Goal: Information Seeking & Learning: Learn about a topic

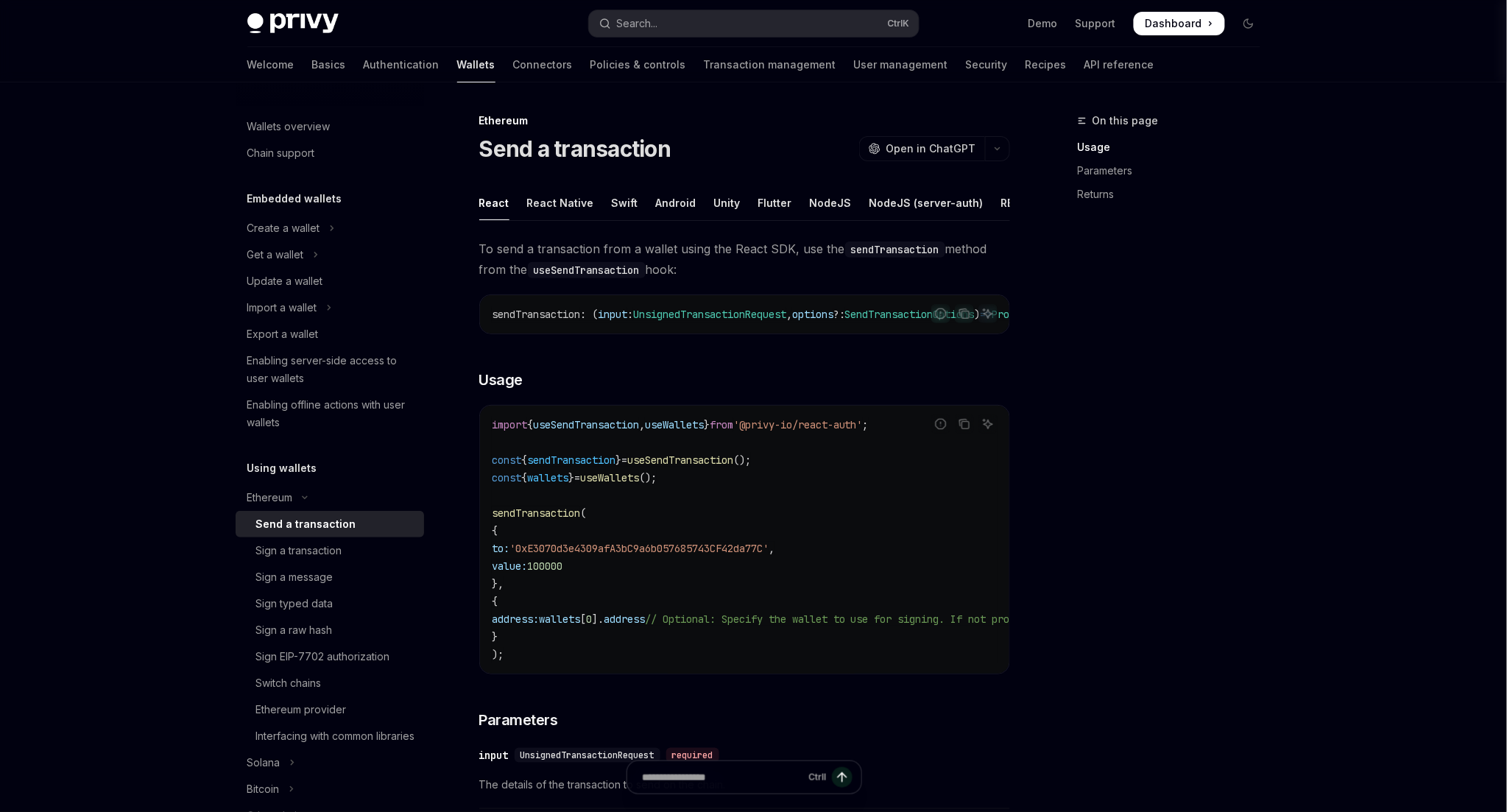
type textarea "*"
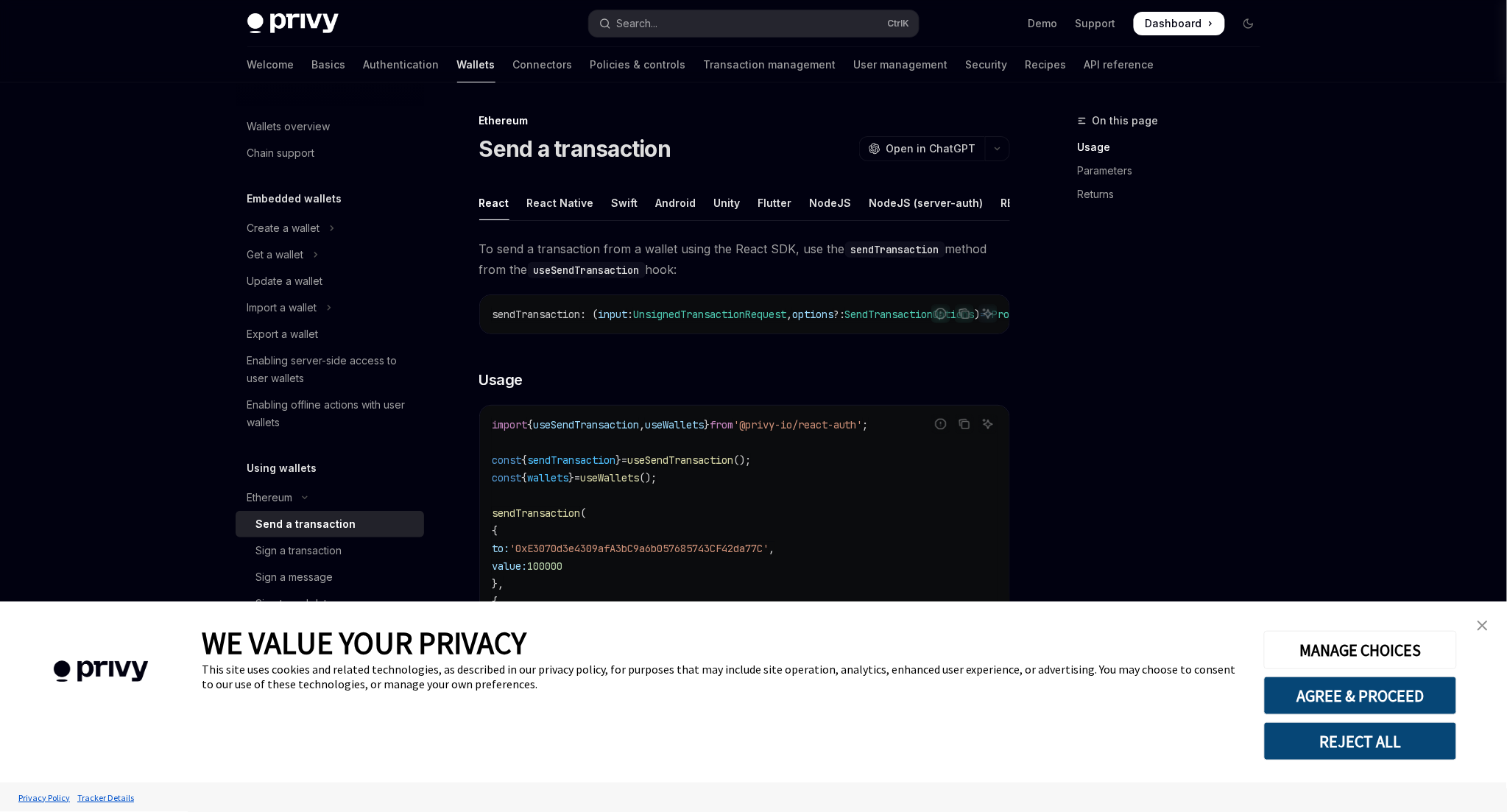
click at [1493, 626] on link "close banner" at bounding box center [1483, 626] width 30 height 30
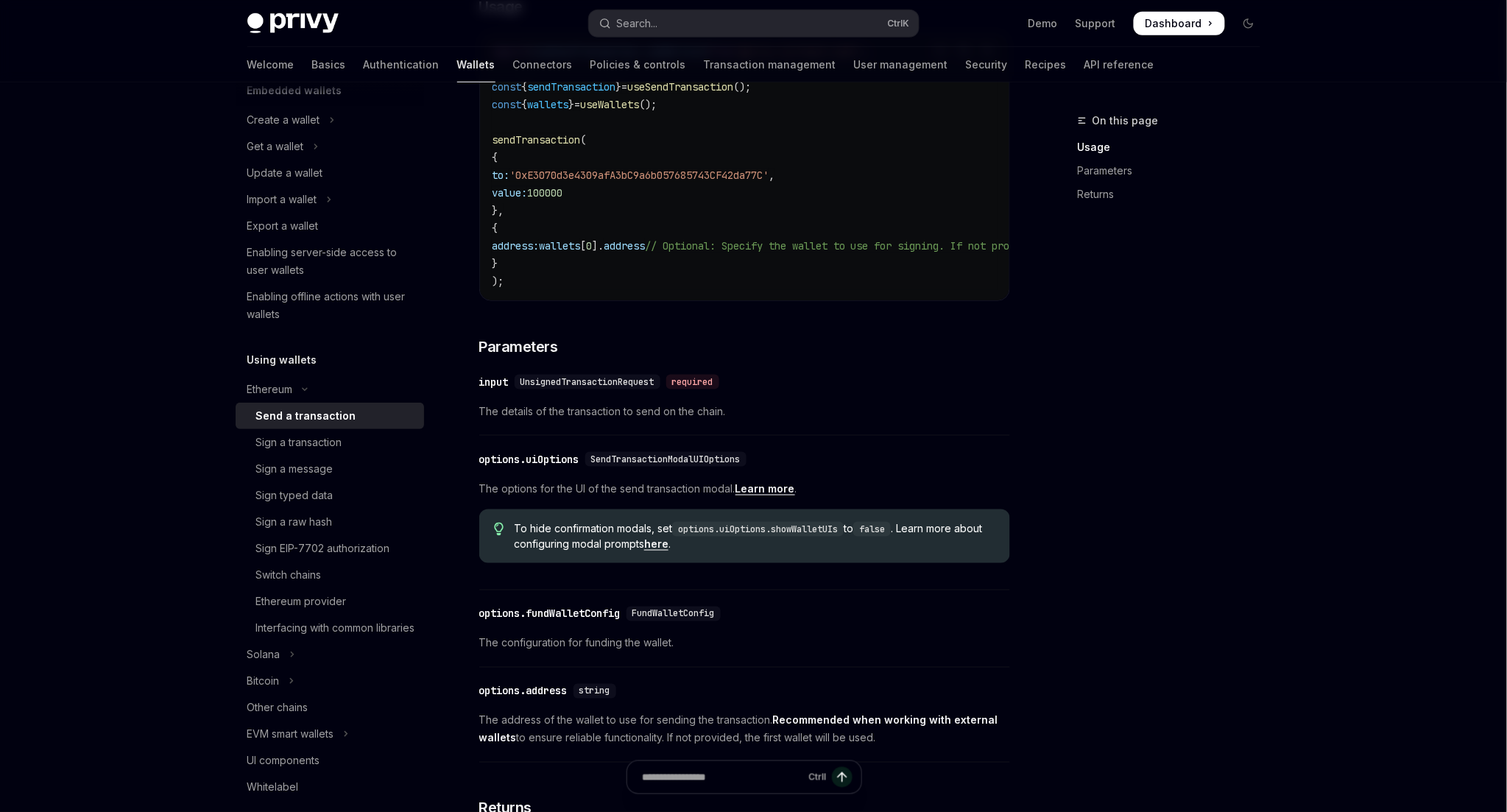
scroll to position [288, 0]
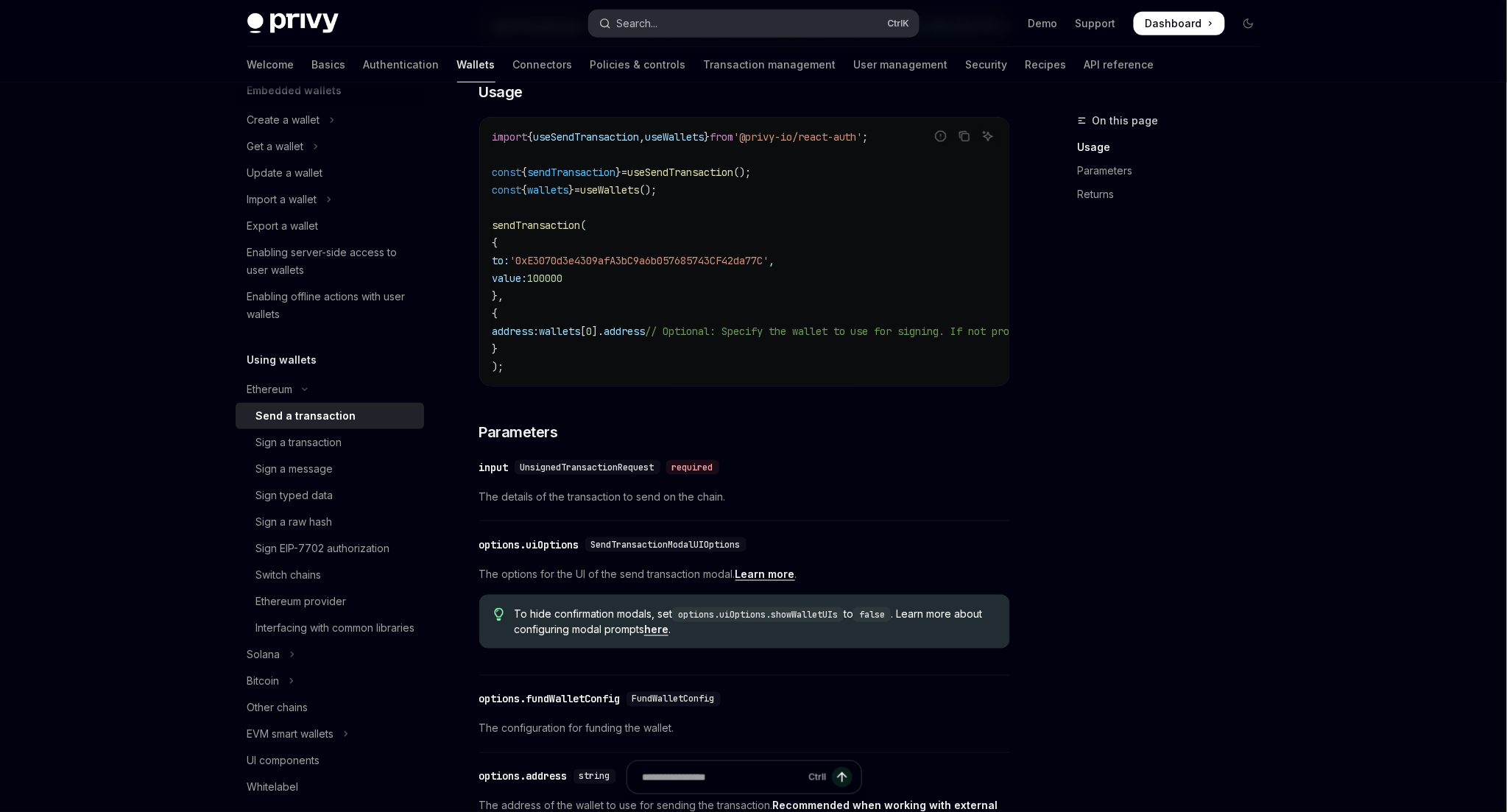
click at [637, 19] on div "Search..." at bounding box center [637, 23] width 41 height 18
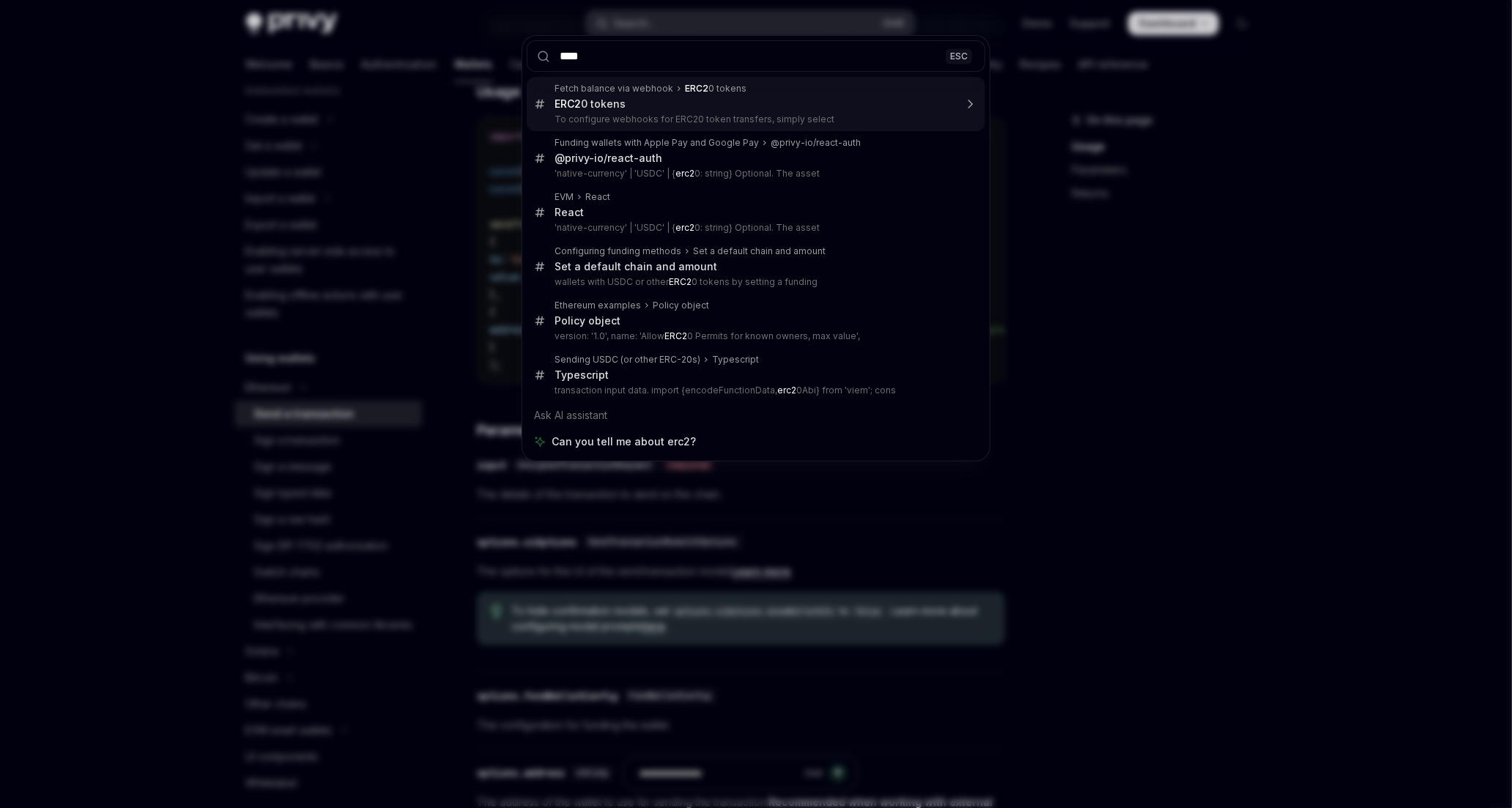
type input "*****"
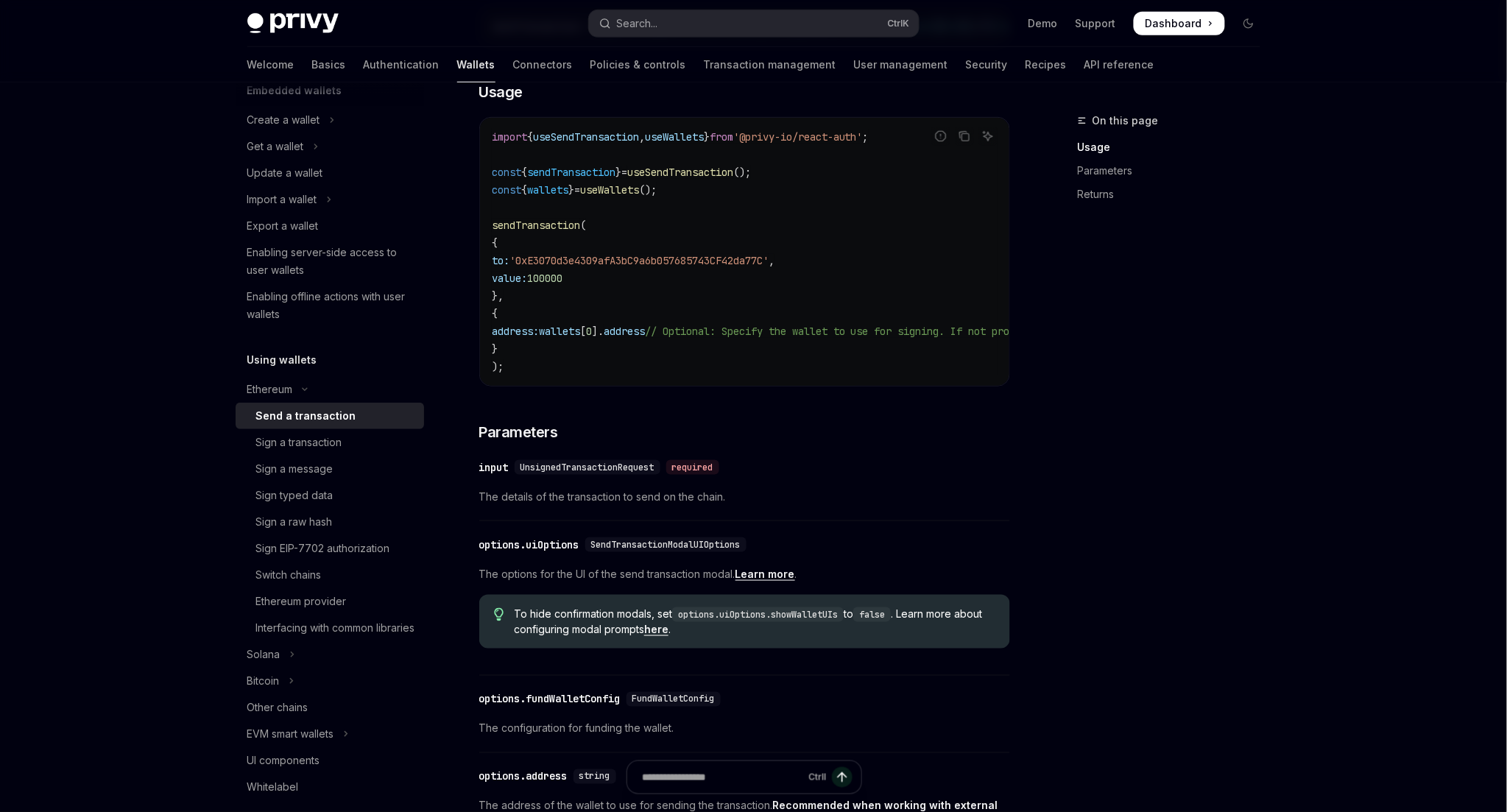
type textarea "*"
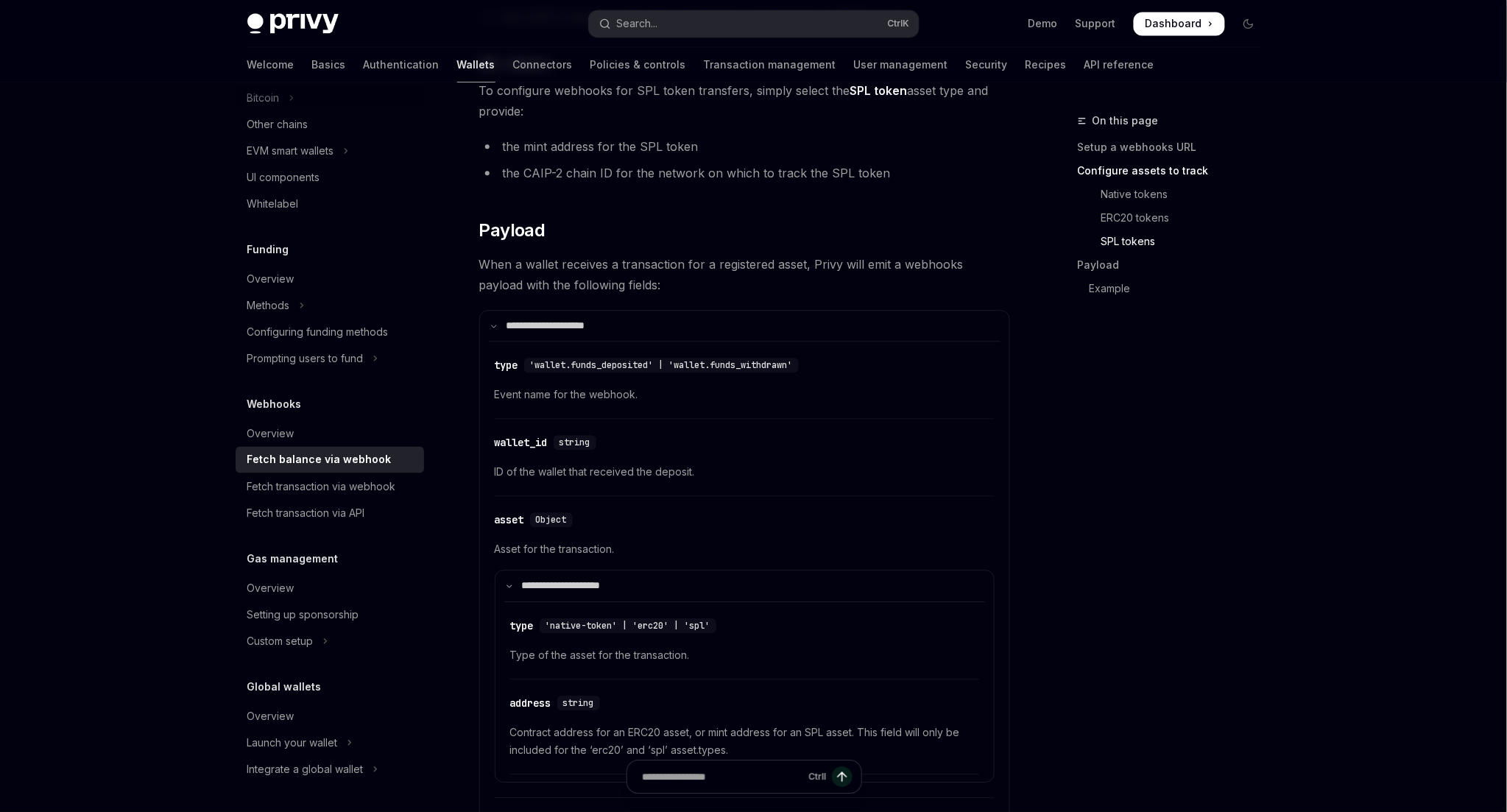
scroll to position [1150, 0]
click at [664, 22] on button "Search... Ctrl K" at bounding box center [754, 23] width 330 height 27
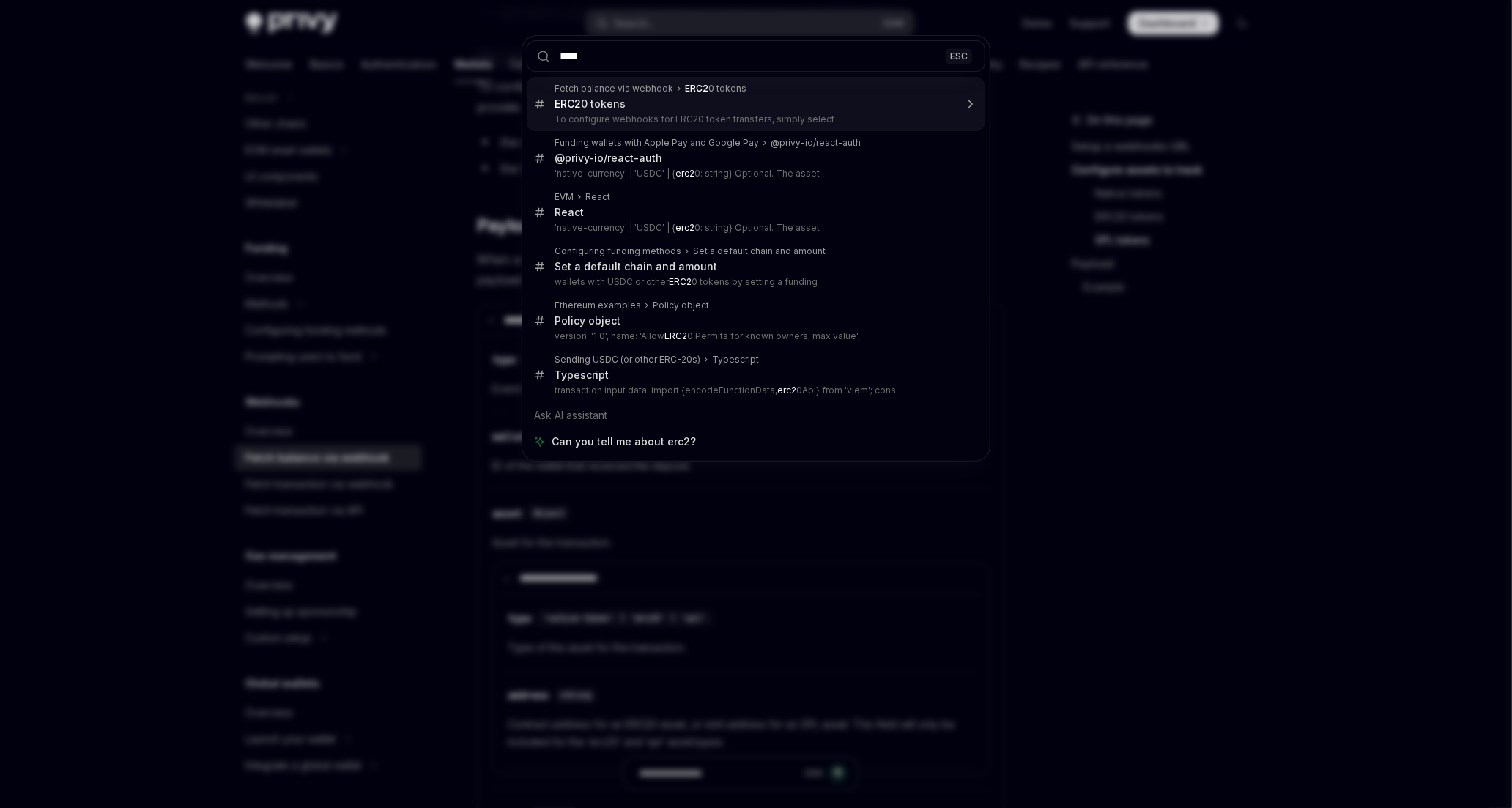
type input "*****"
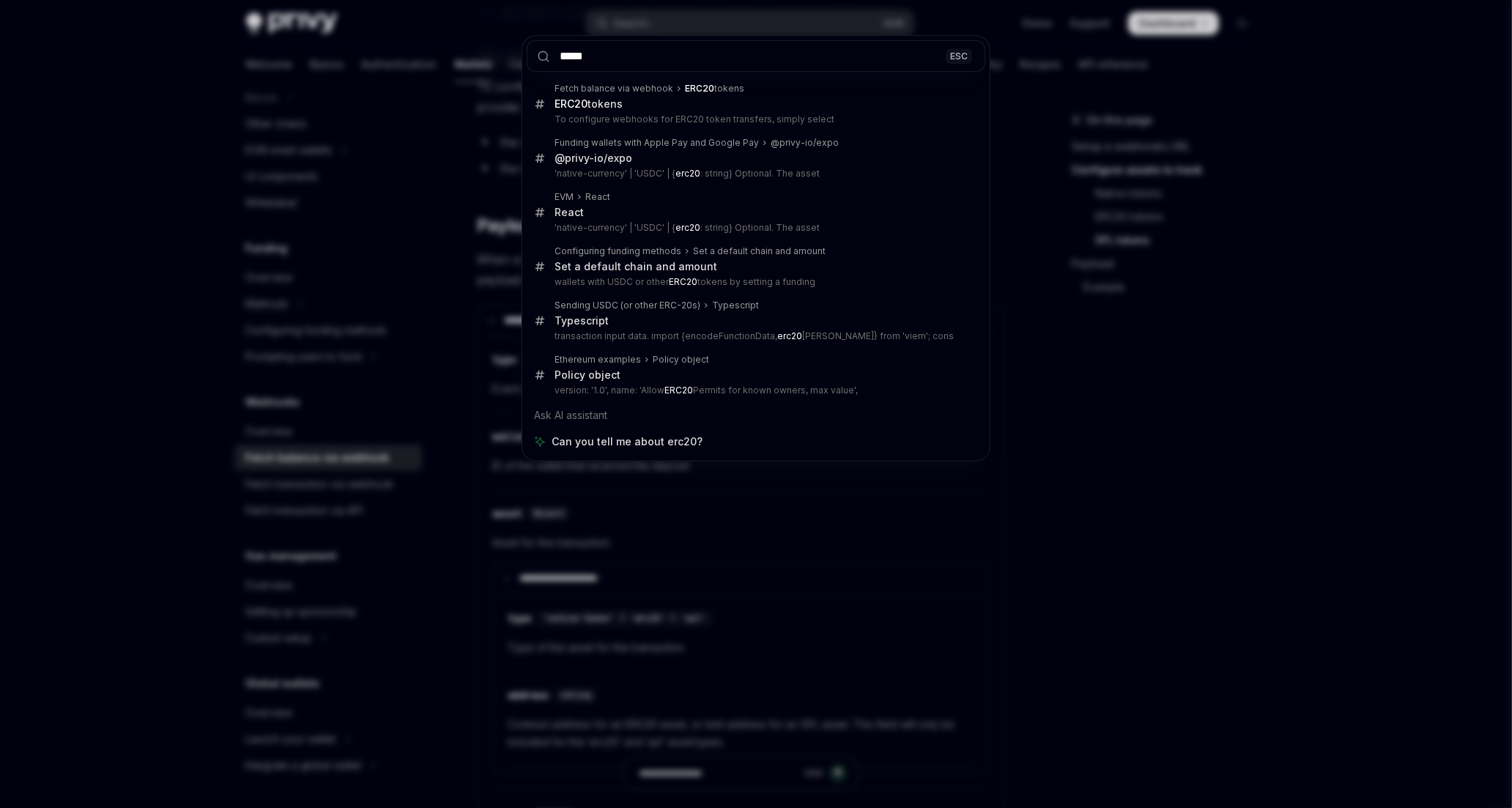
click at [976, 495] on div "***** ESC Fetch balance via webhook ERC20 tokens ERC20 tokens To configure webh…" at bounding box center [756, 404] width 1512 height 808
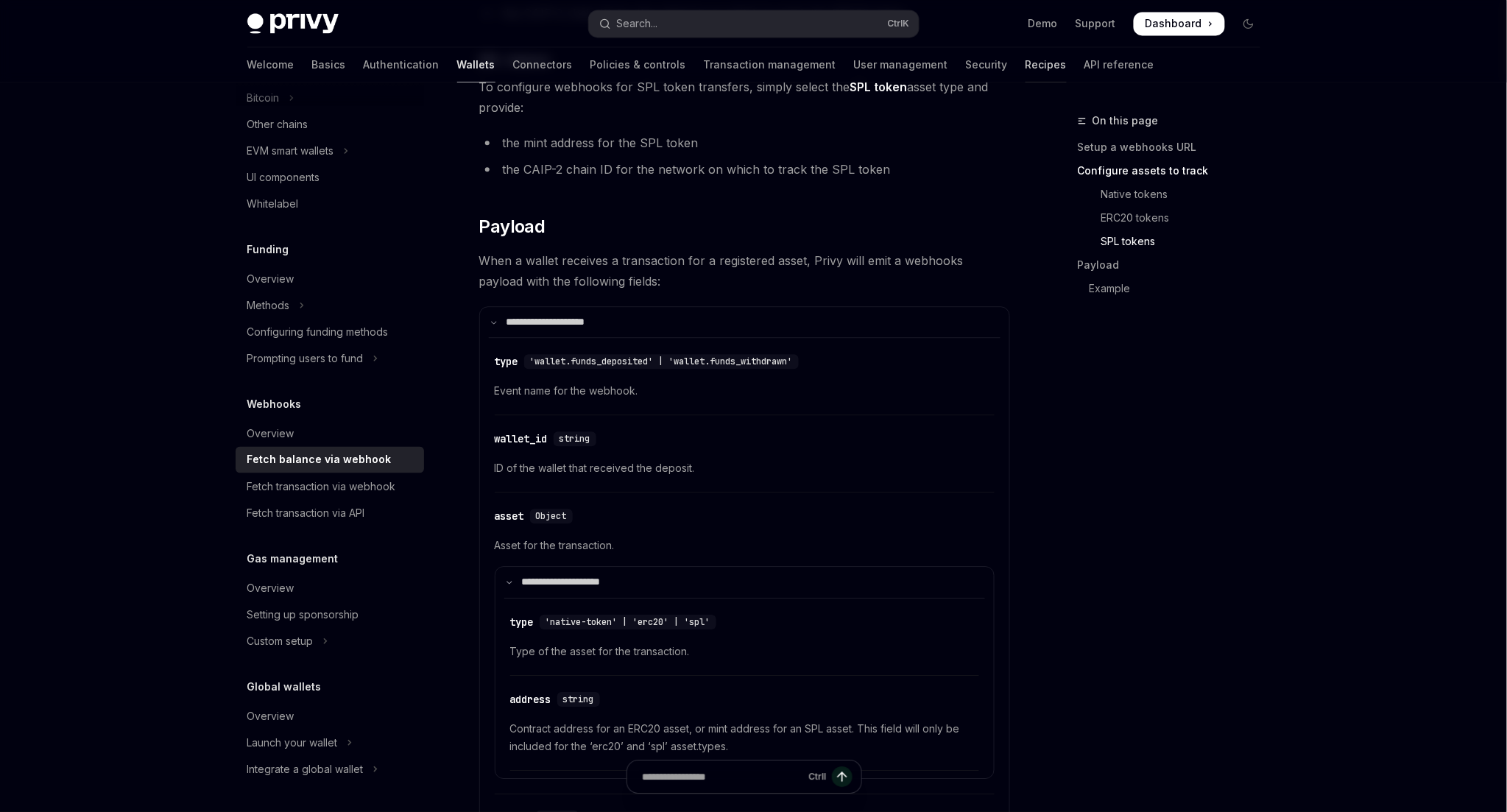
click at [1026, 62] on link "Recipes" at bounding box center [1046, 64] width 41 height 35
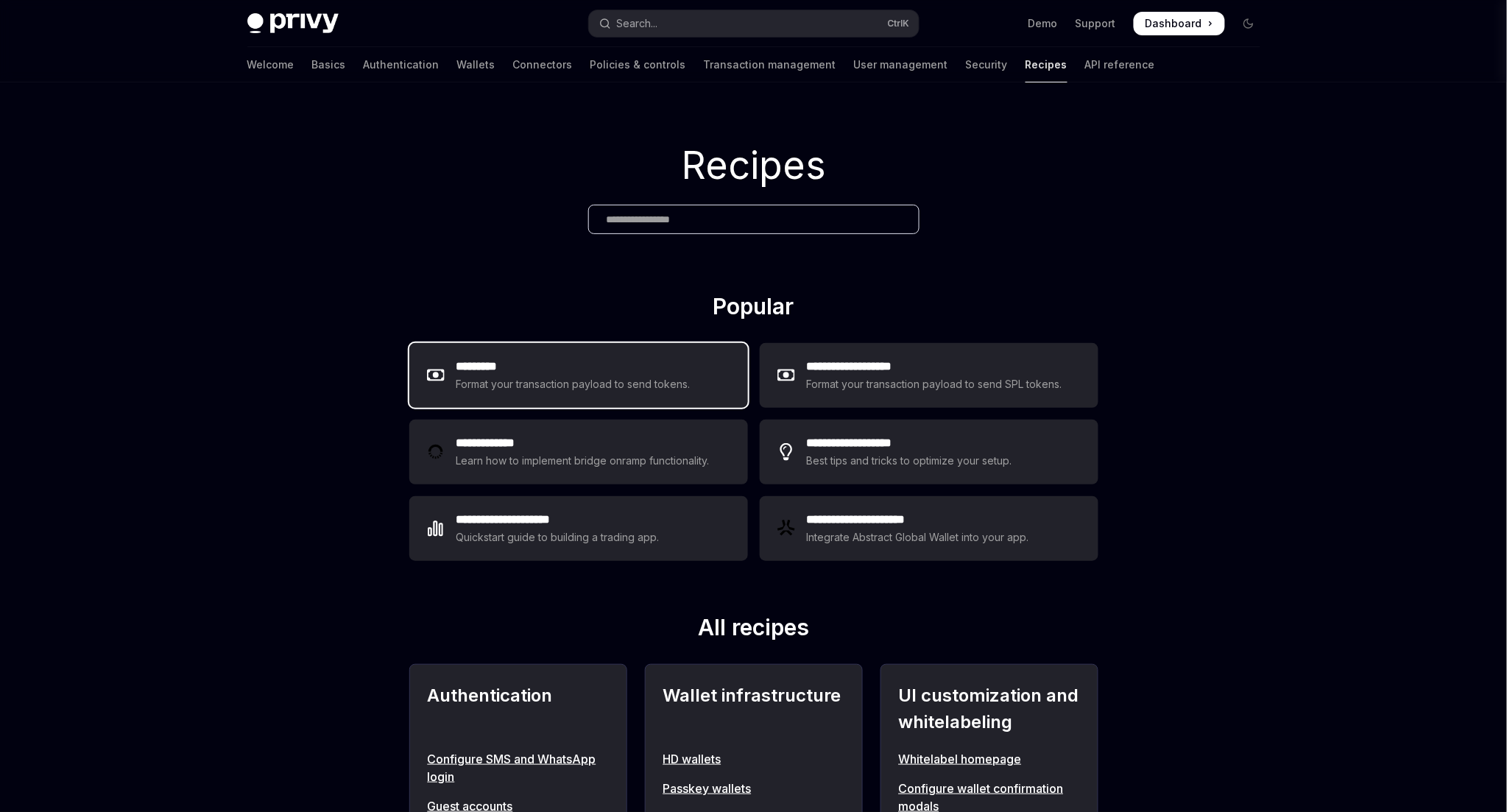
click at [626, 367] on h2 "*********" at bounding box center [574, 367] width 234 height 18
type textarea "*"
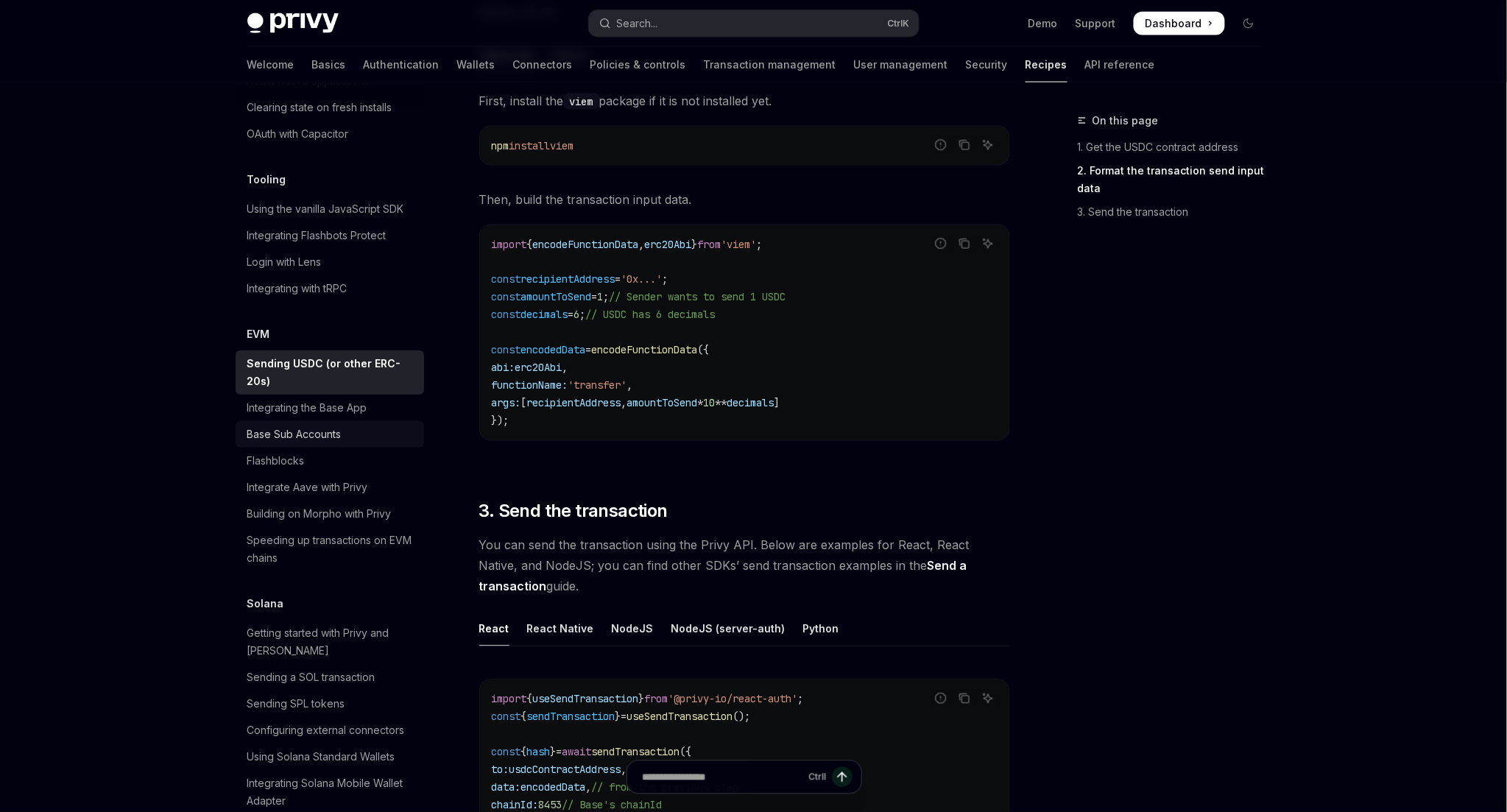
scroll to position [1651, 0]
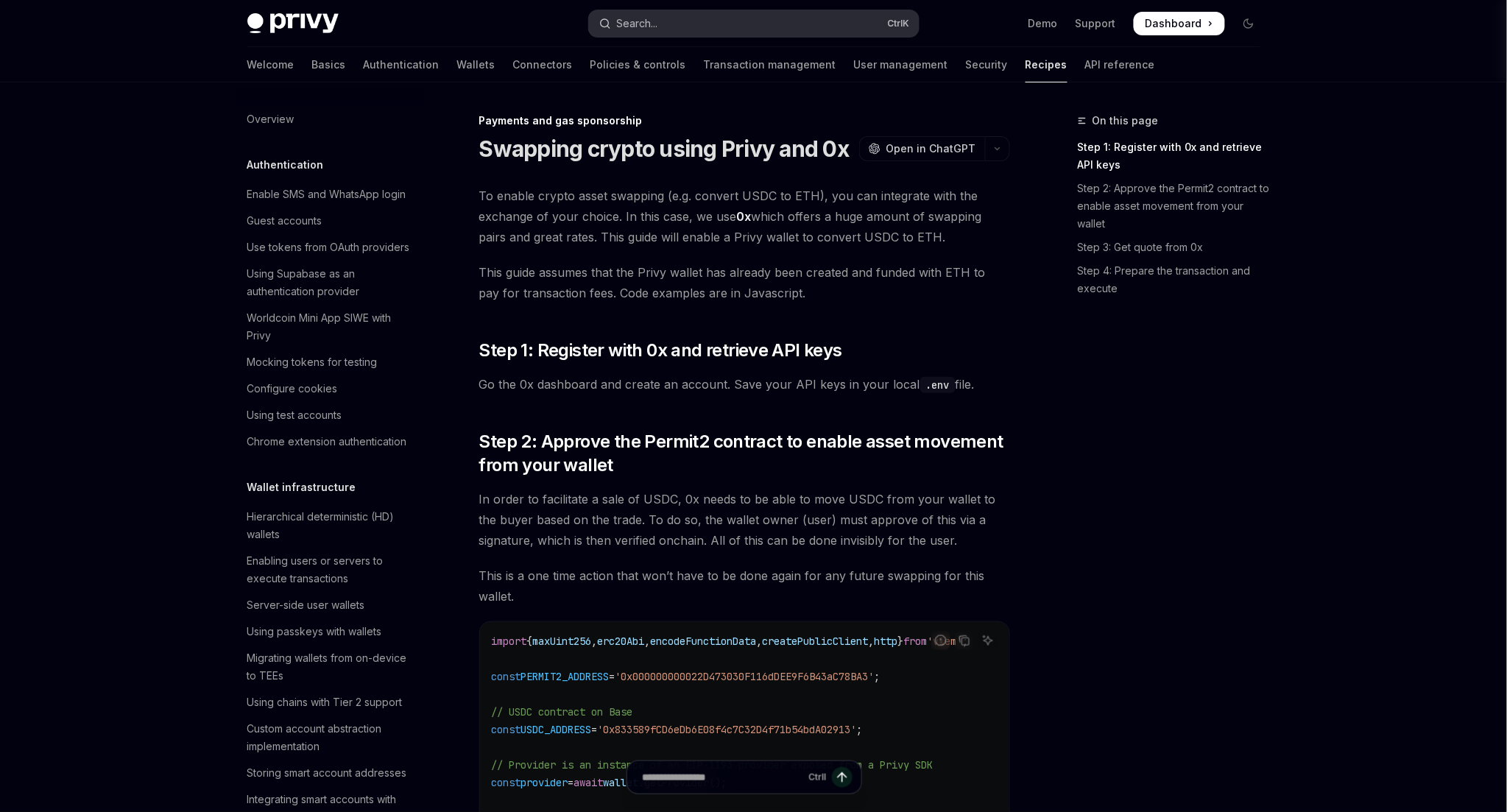
scroll to position [1171, 0]
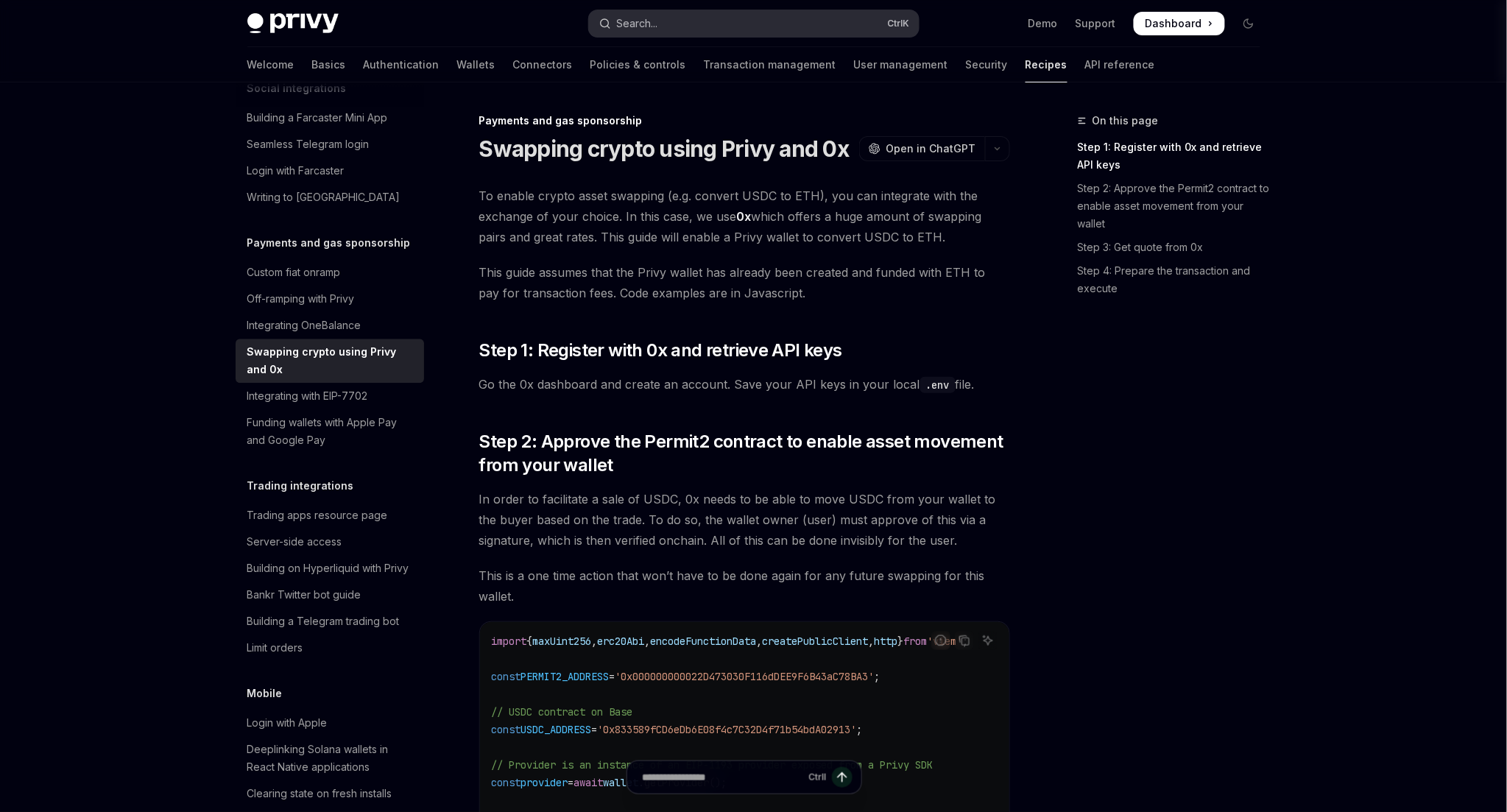
type textarea "*"
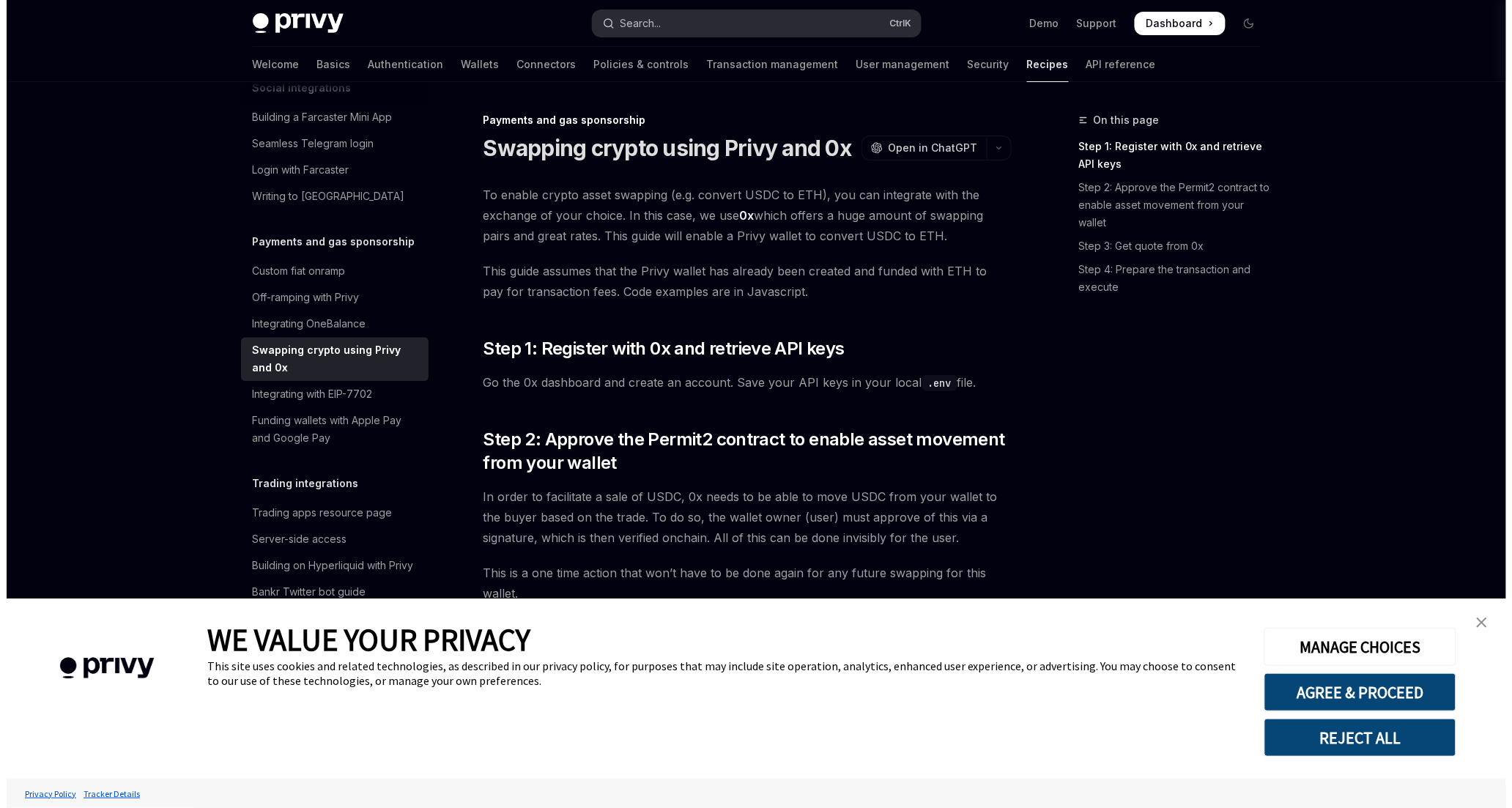
scroll to position [0, 0]
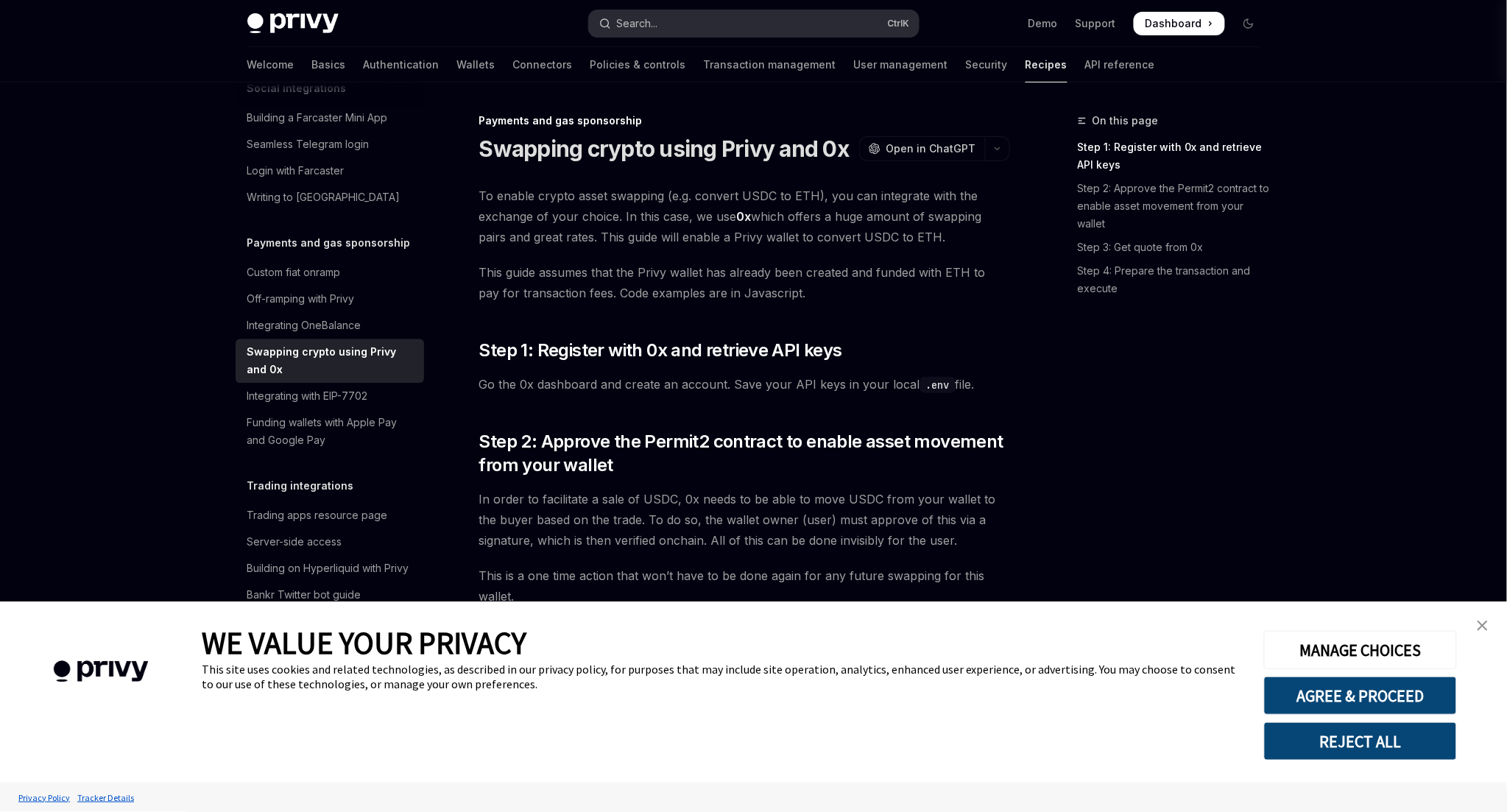
click at [626, 23] on div "Search..." at bounding box center [637, 23] width 41 height 18
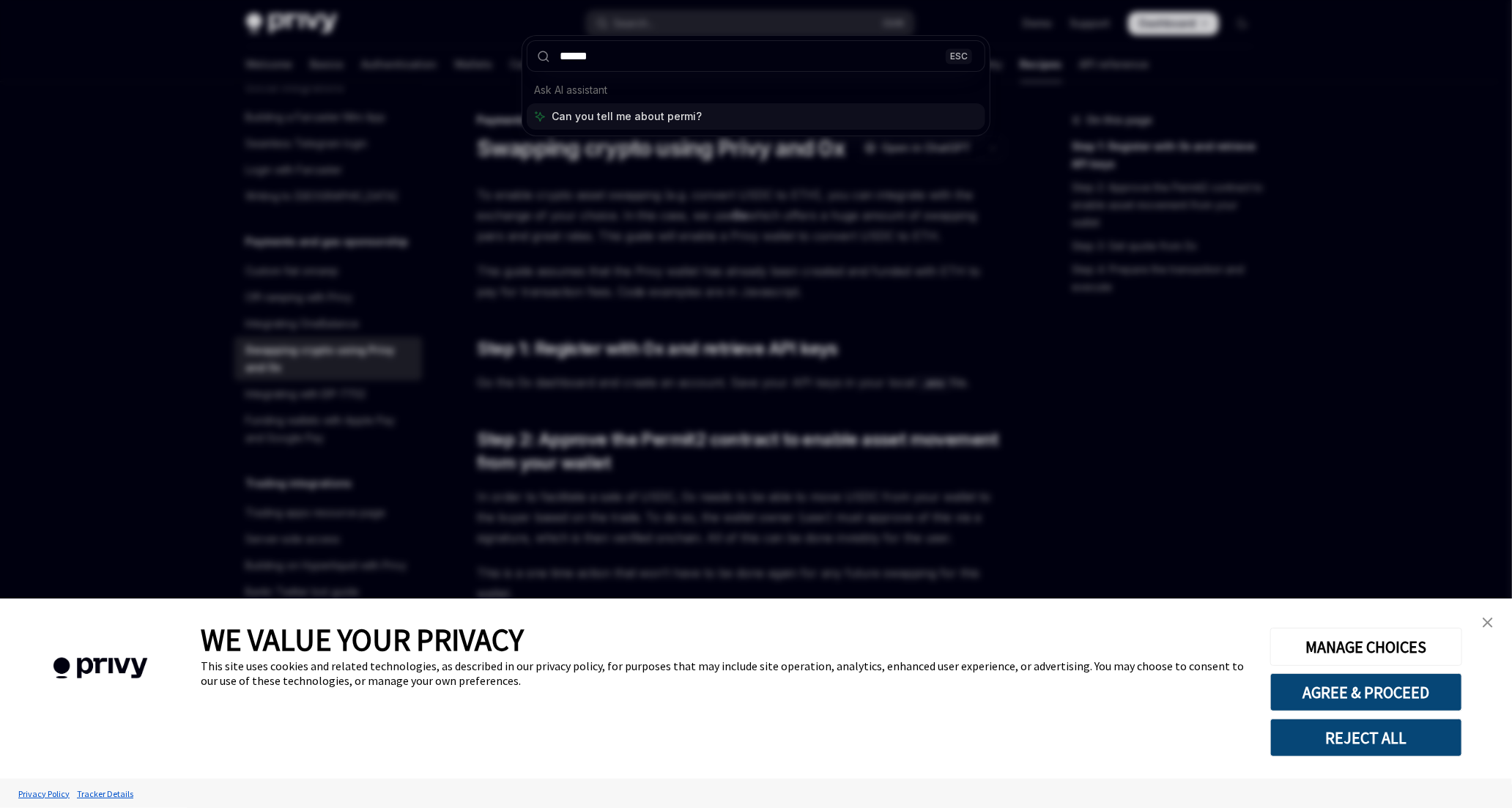
type input "*******"
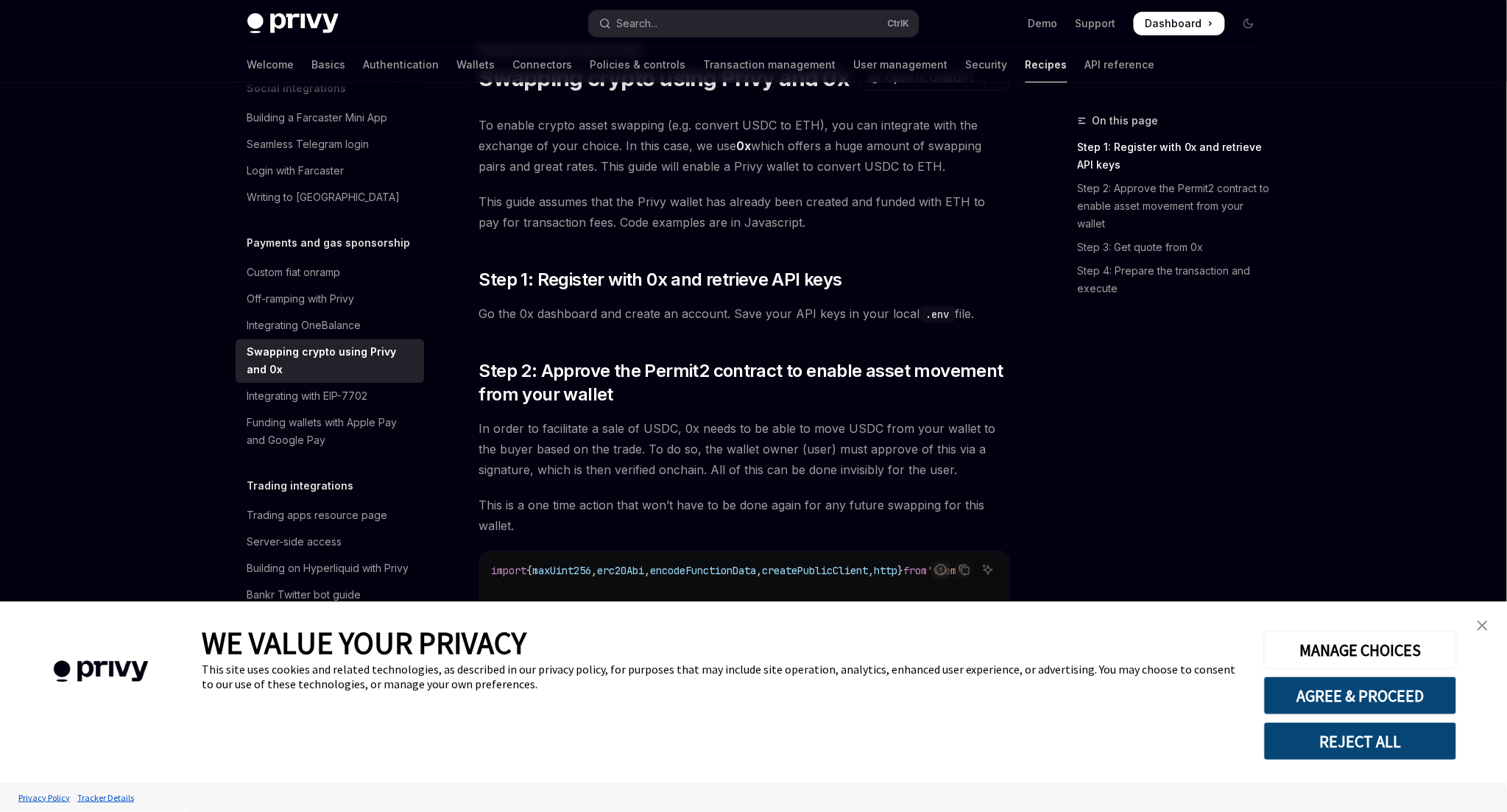
scroll to position [82, 0]
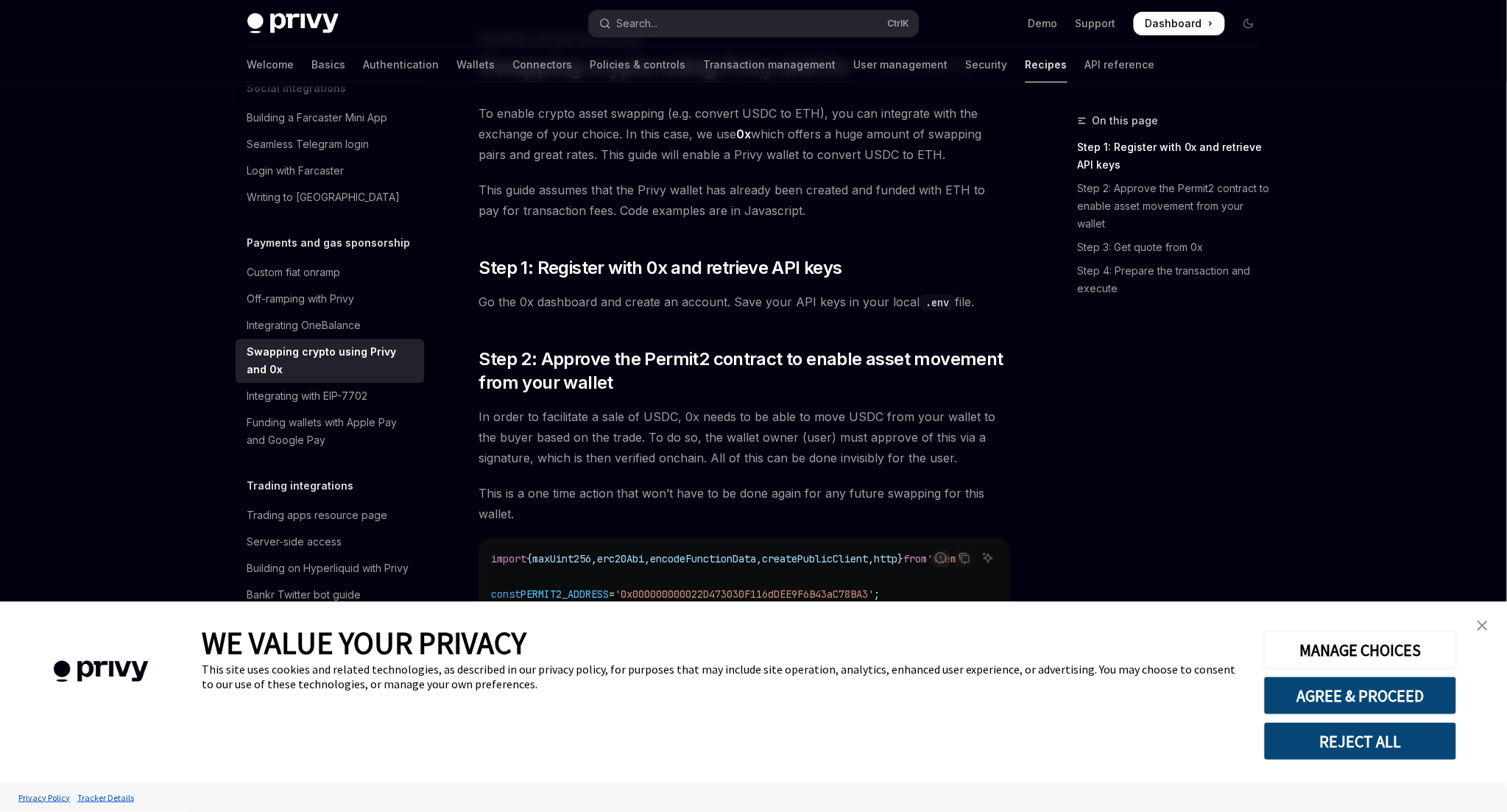
click at [1483, 625] on img "close banner" at bounding box center [1482, 625] width 10 height 10
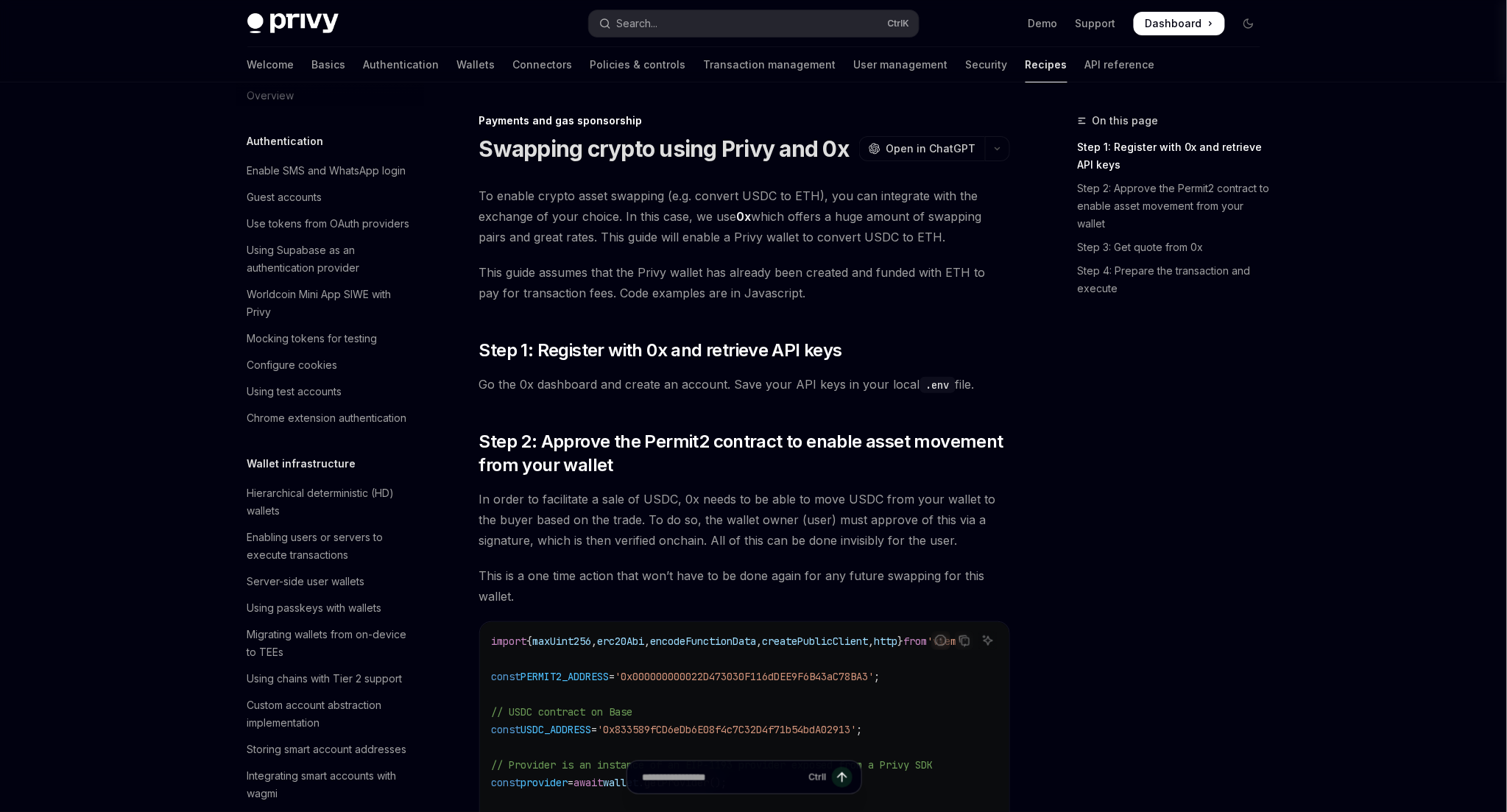
scroll to position [0, 0]
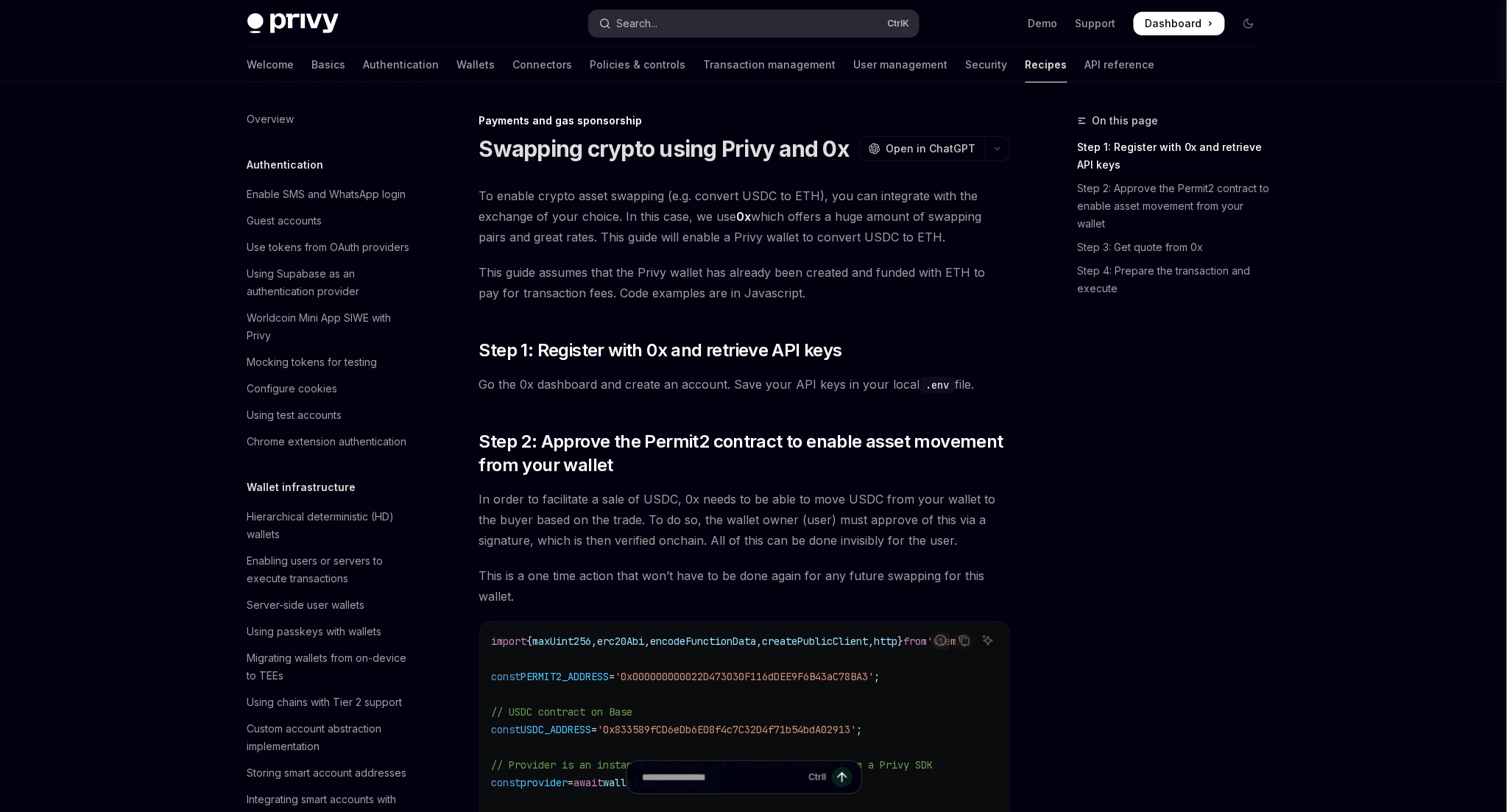
click at [710, 19] on button "Search... Ctrl K" at bounding box center [754, 23] width 330 height 27
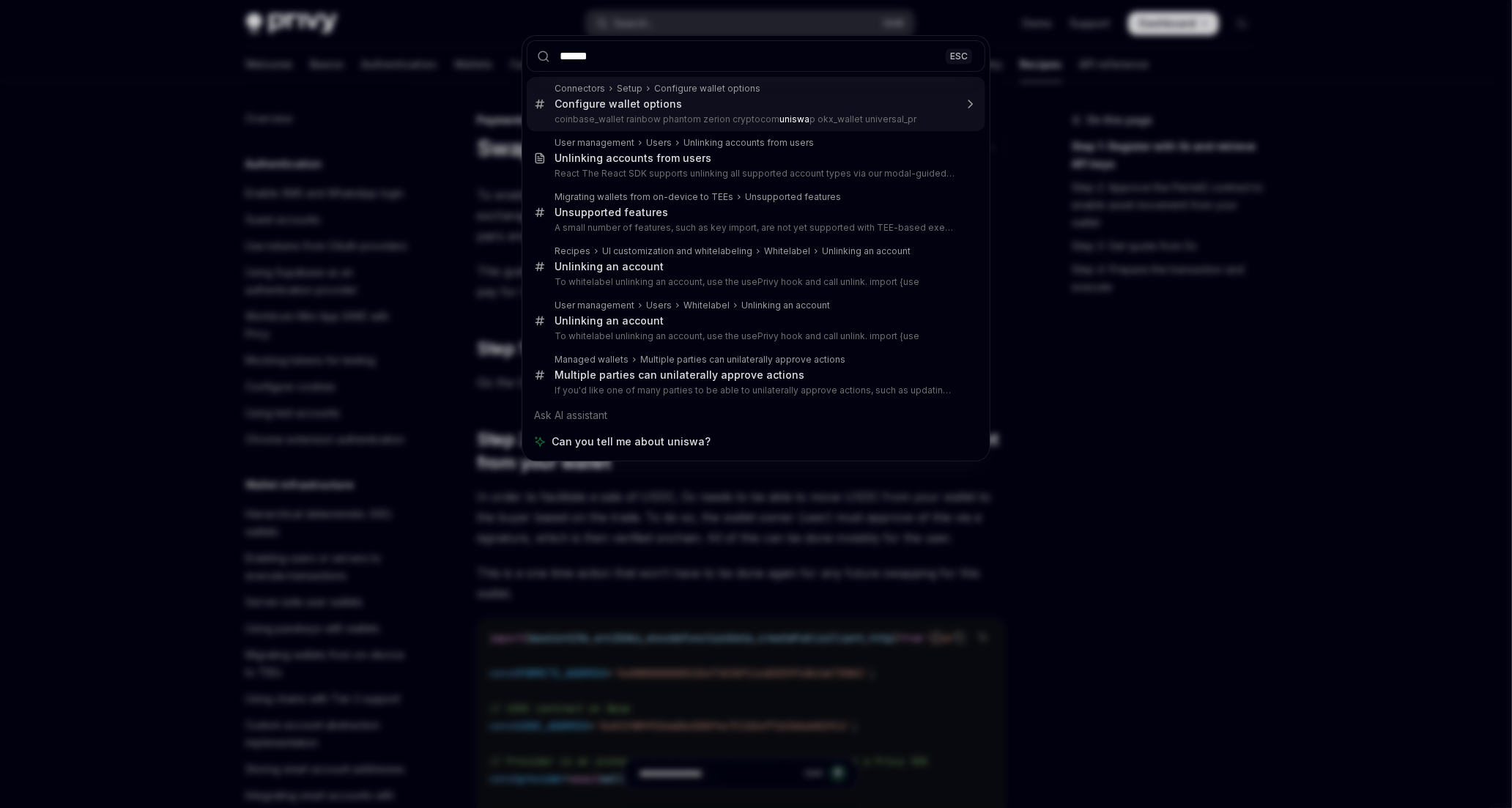
type input "*******"
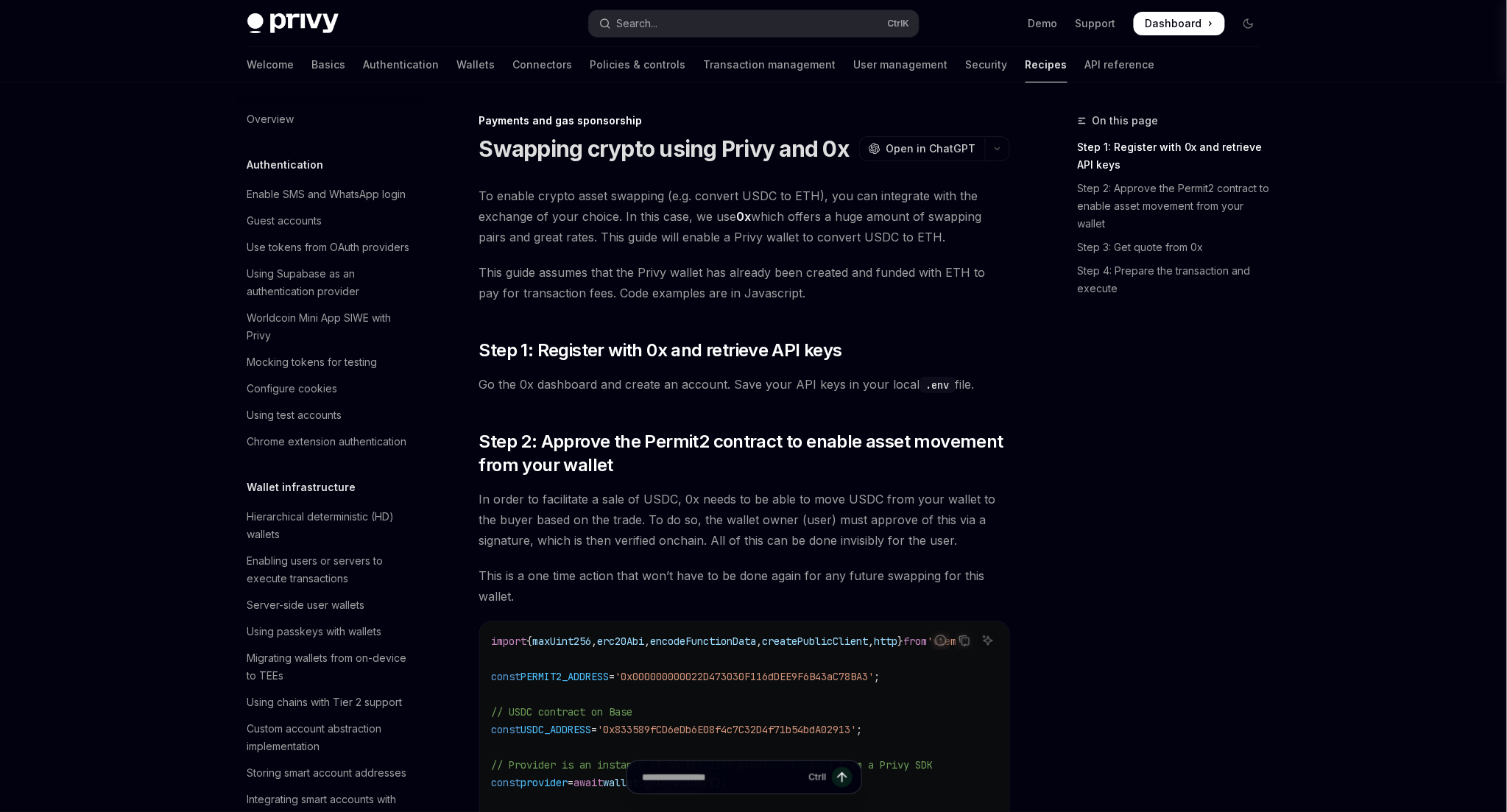
scroll to position [82, 0]
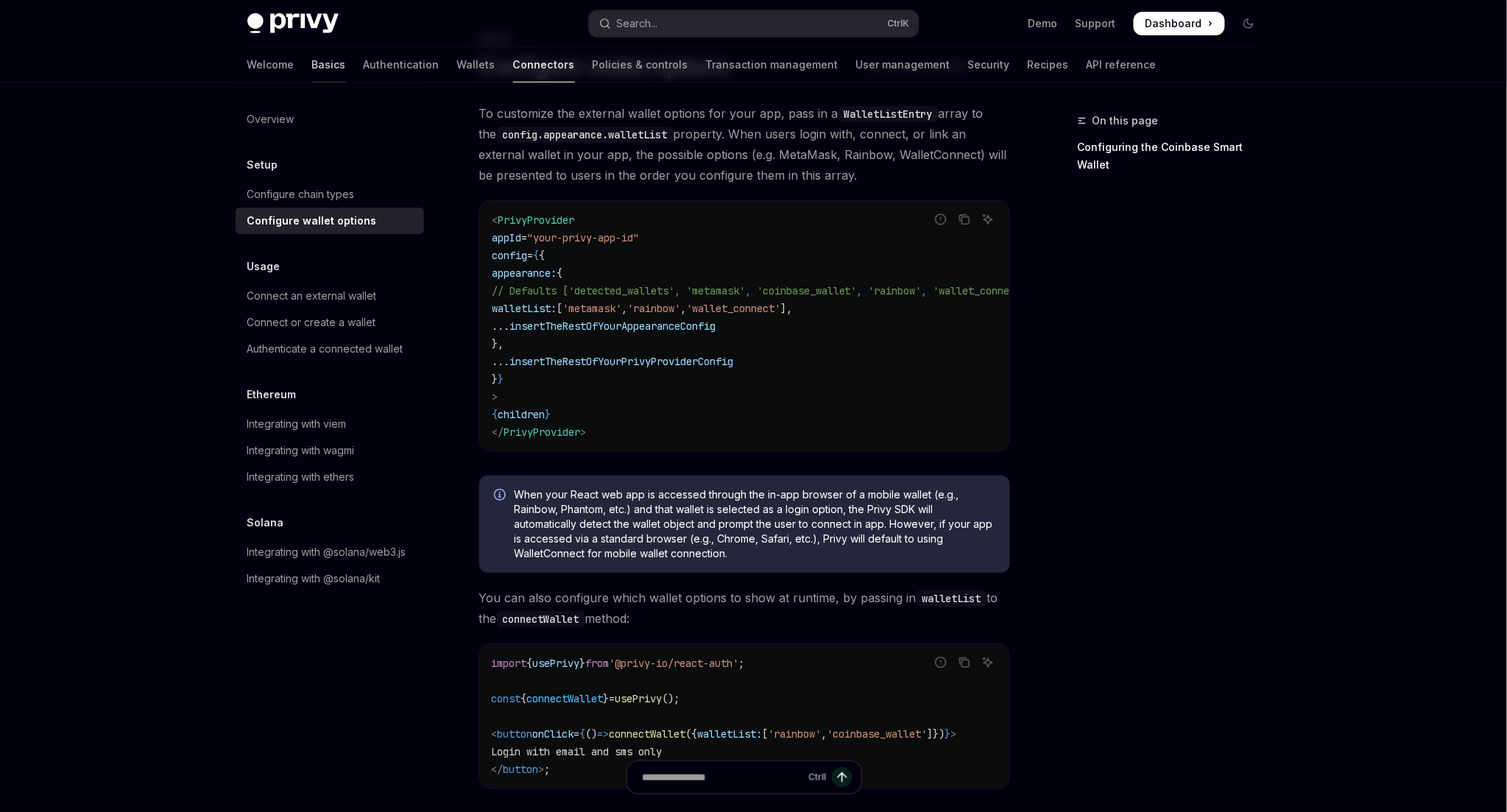
click at [312, 54] on link "Basics" at bounding box center [328, 64] width 34 height 35
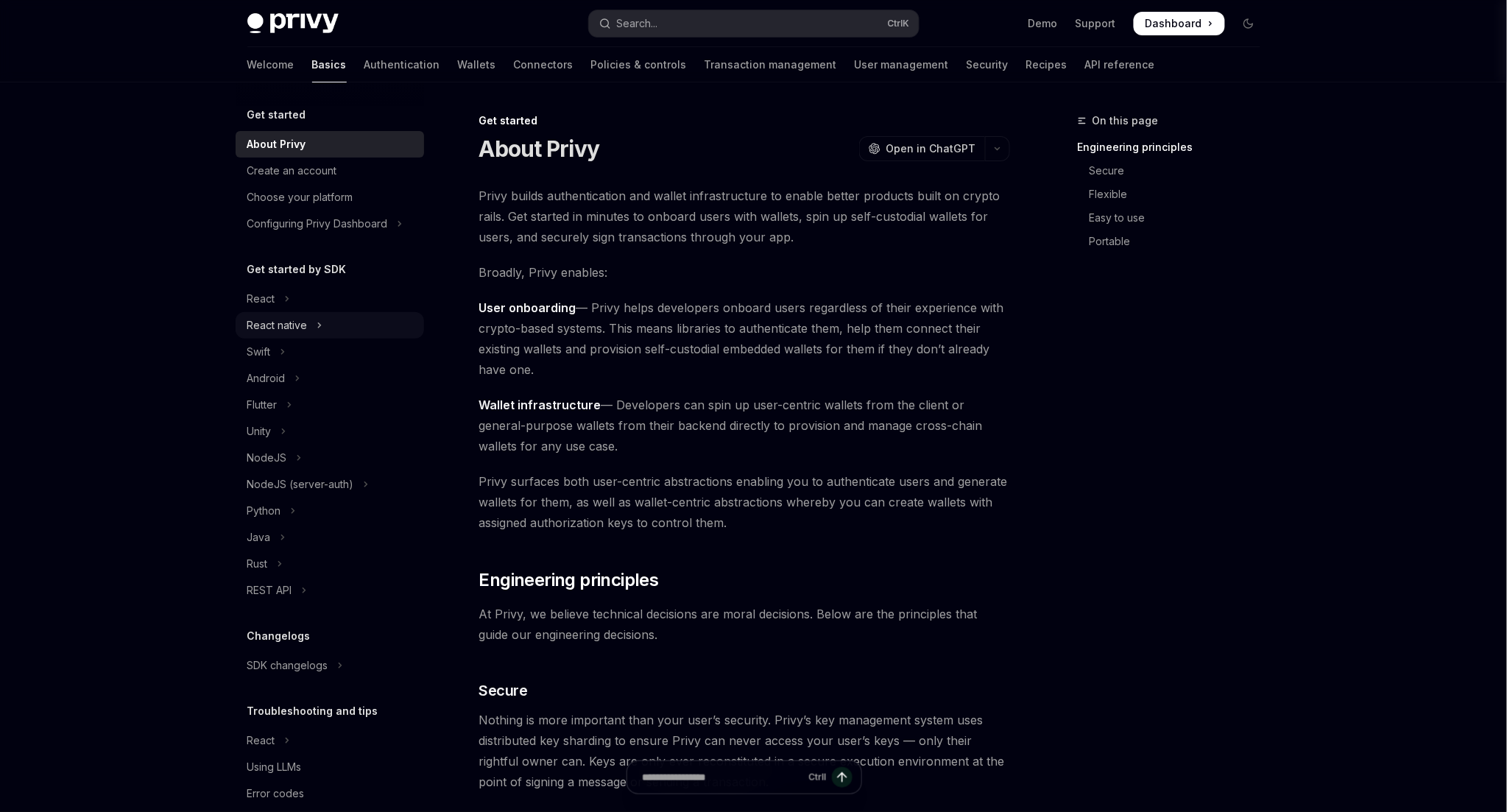
click at [331, 325] on button "React native" at bounding box center [329, 325] width 188 height 27
type textarea "*"
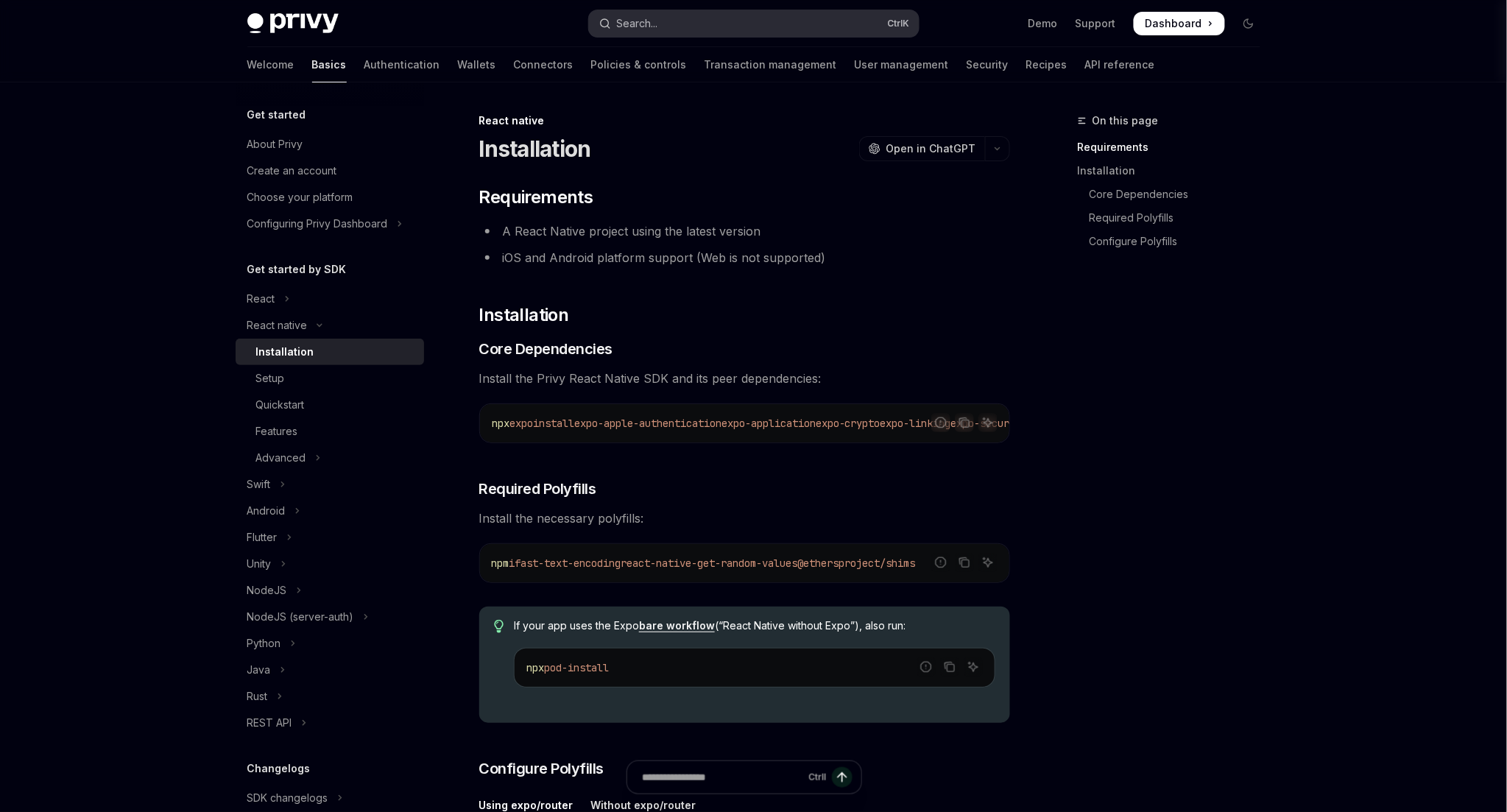
click at [682, 31] on button "Search... Ctrl K" at bounding box center [754, 23] width 330 height 27
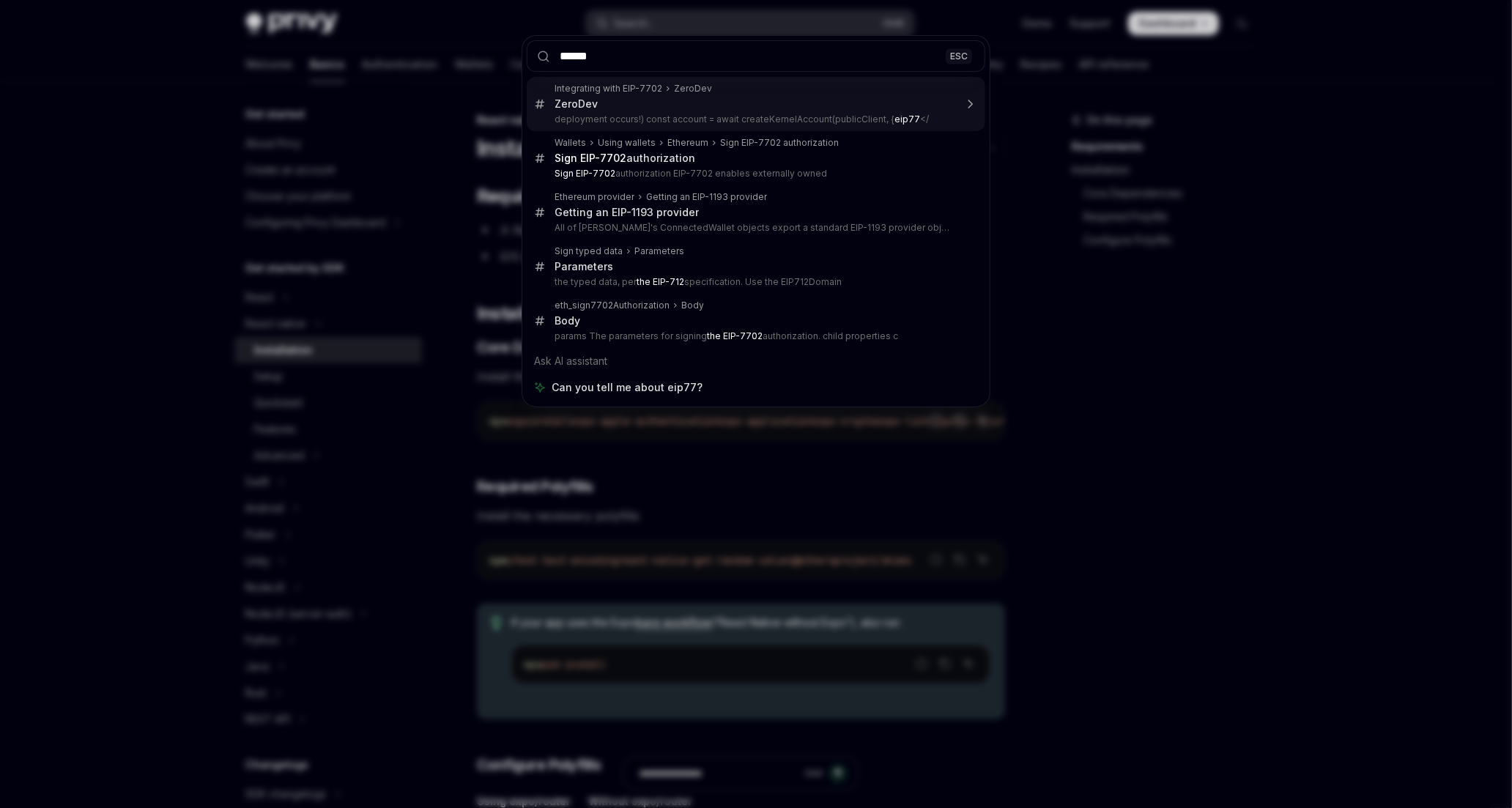
type input "*******"
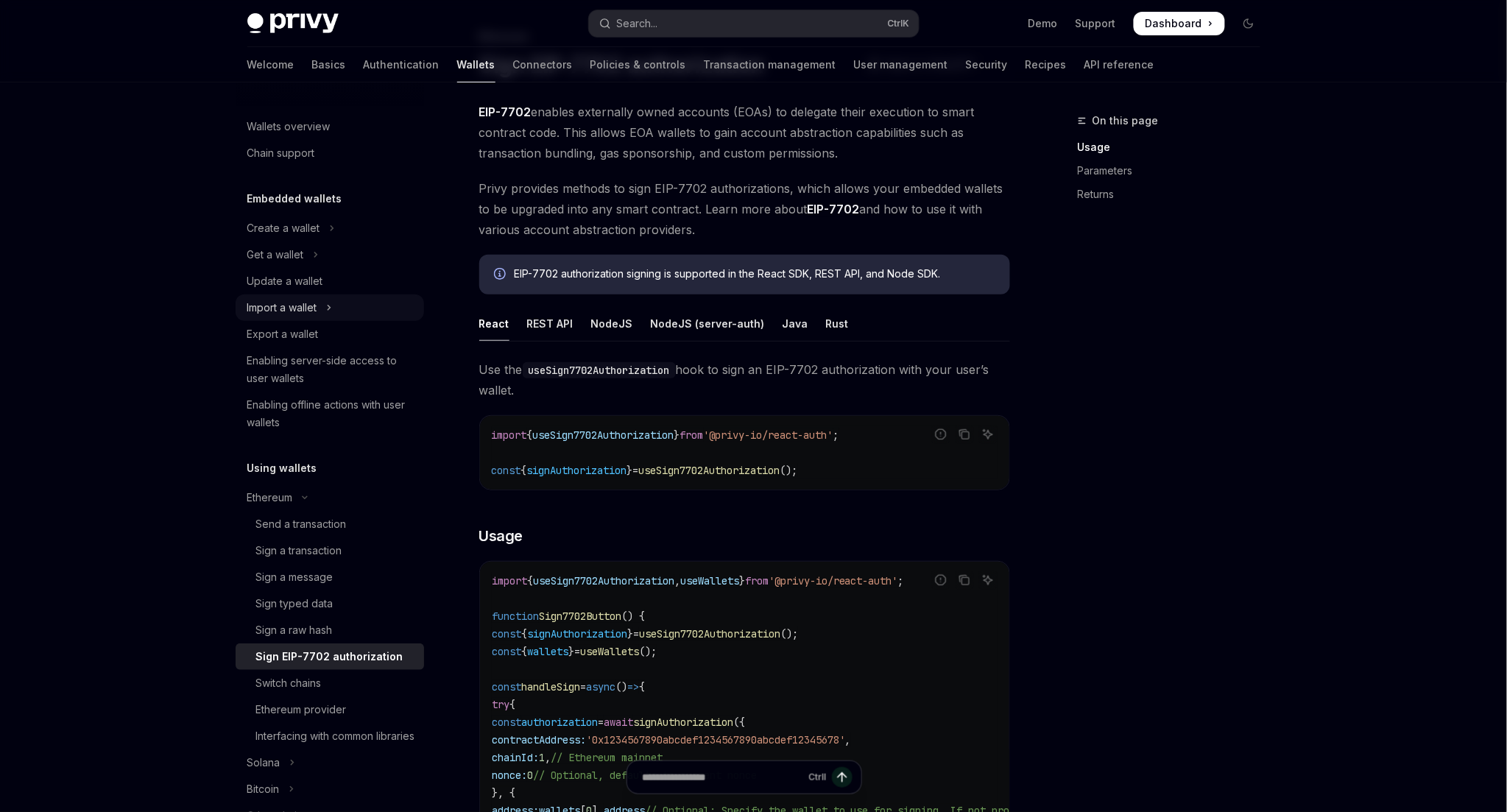
scroll to position [82, 0]
click at [331, 488] on button "Ethereum" at bounding box center [329, 498] width 188 height 27
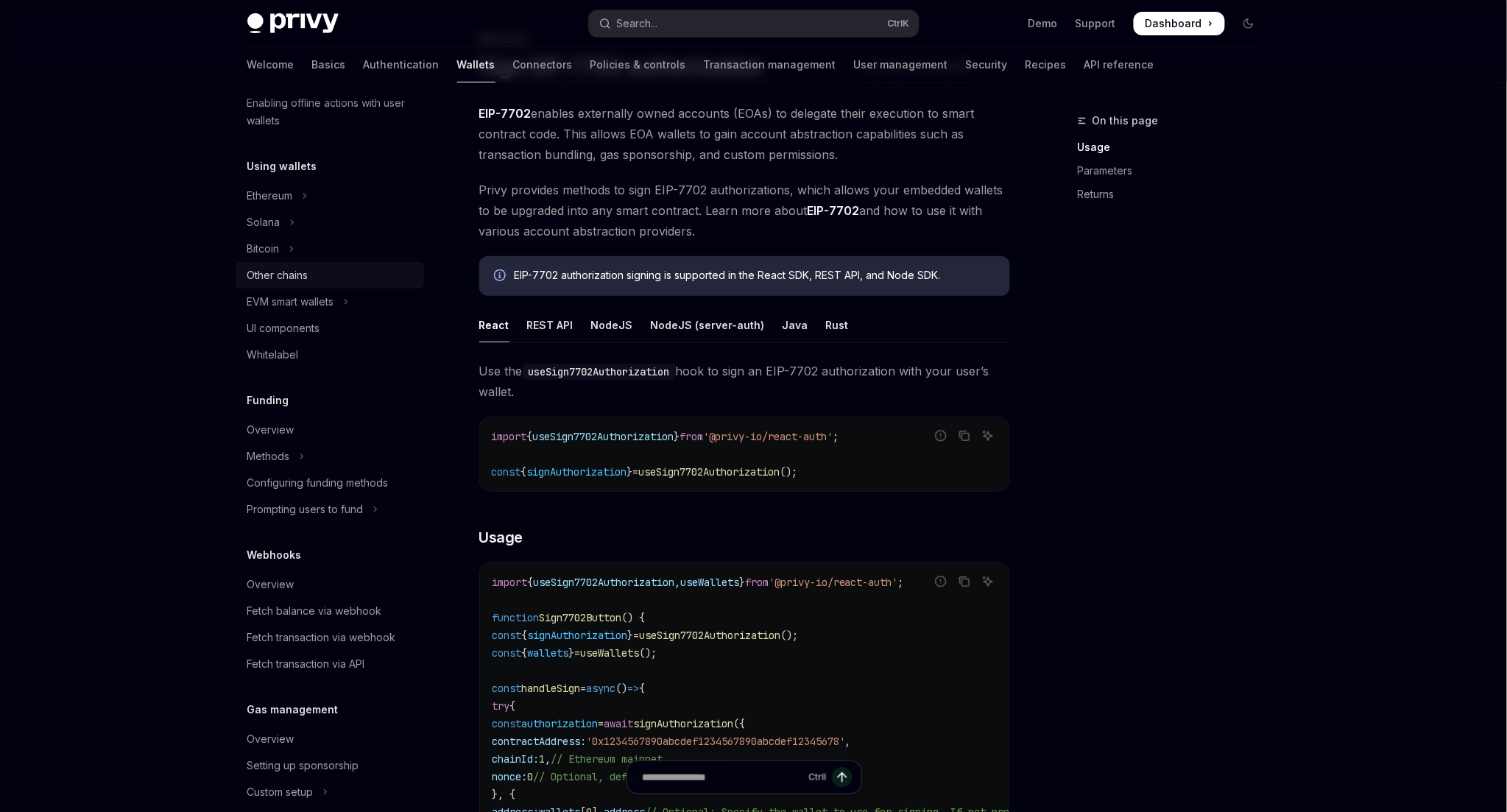
scroll to position [327, 0]
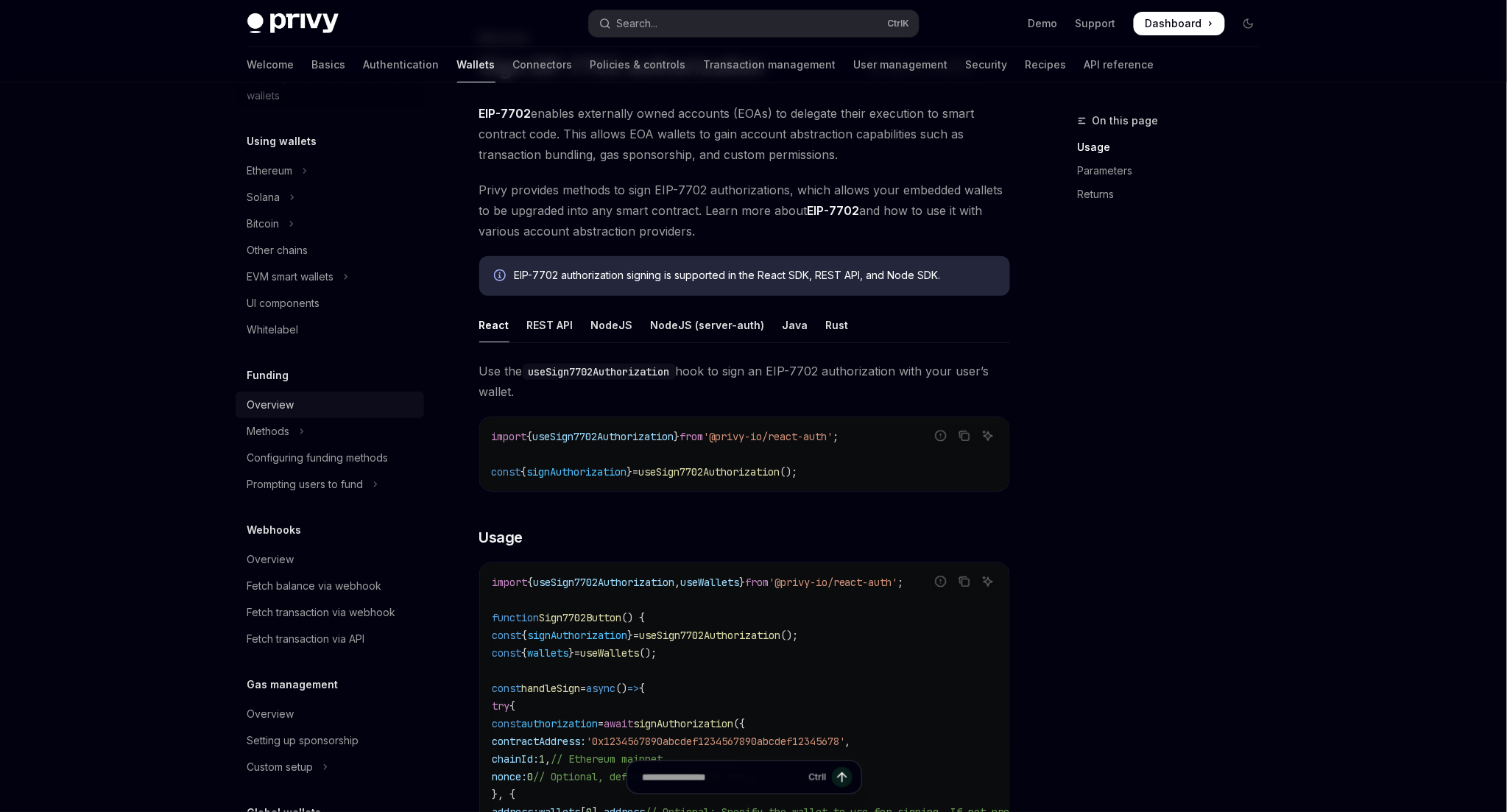
click at [341, 401] on div "Overview" at bounding box center [331, 405] width 168 height 18
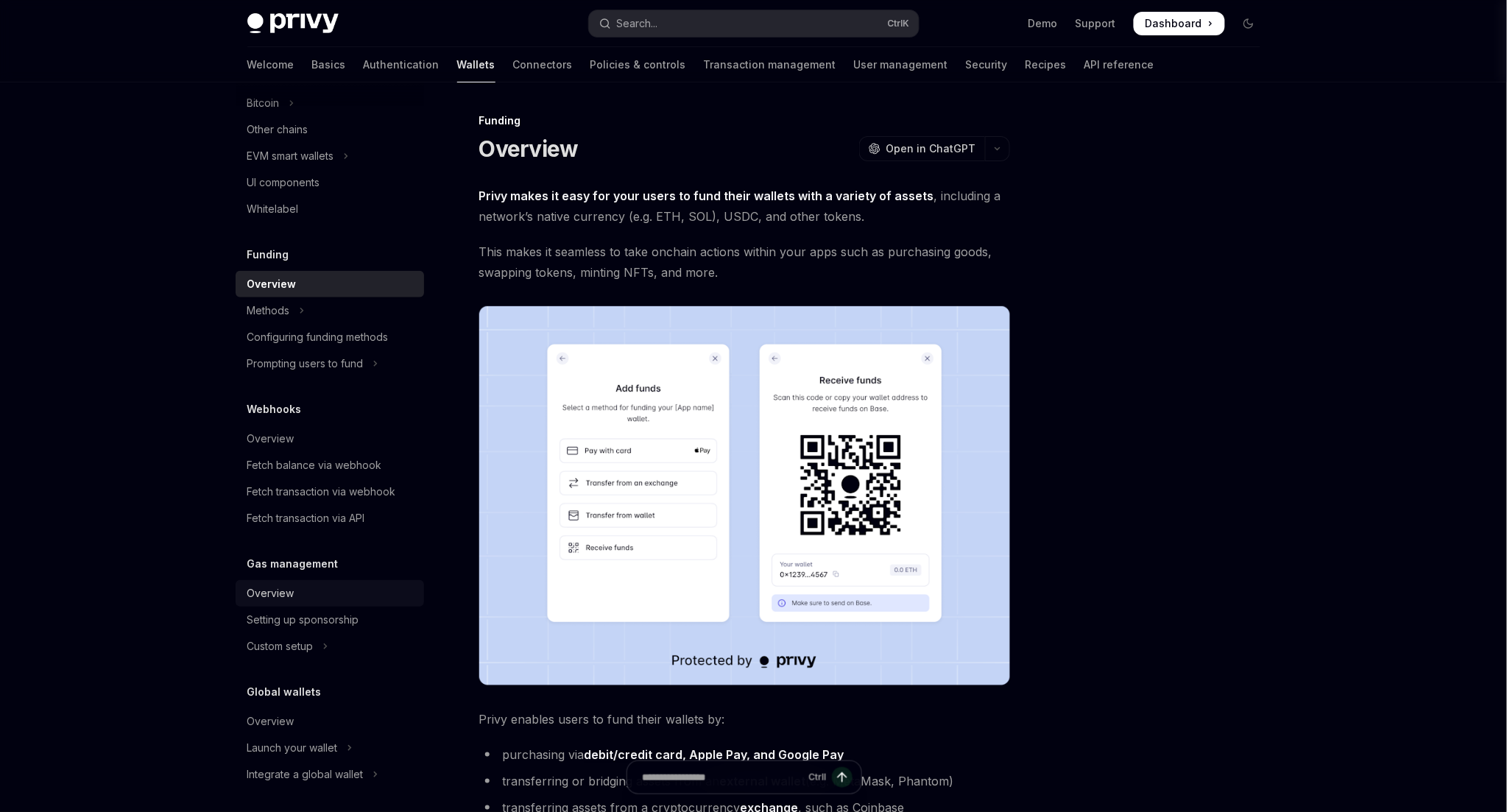
scroll to position [451, 0]
click at [365, 582] on div "Overview" at bounding box center [331, 589] width 168 height 18
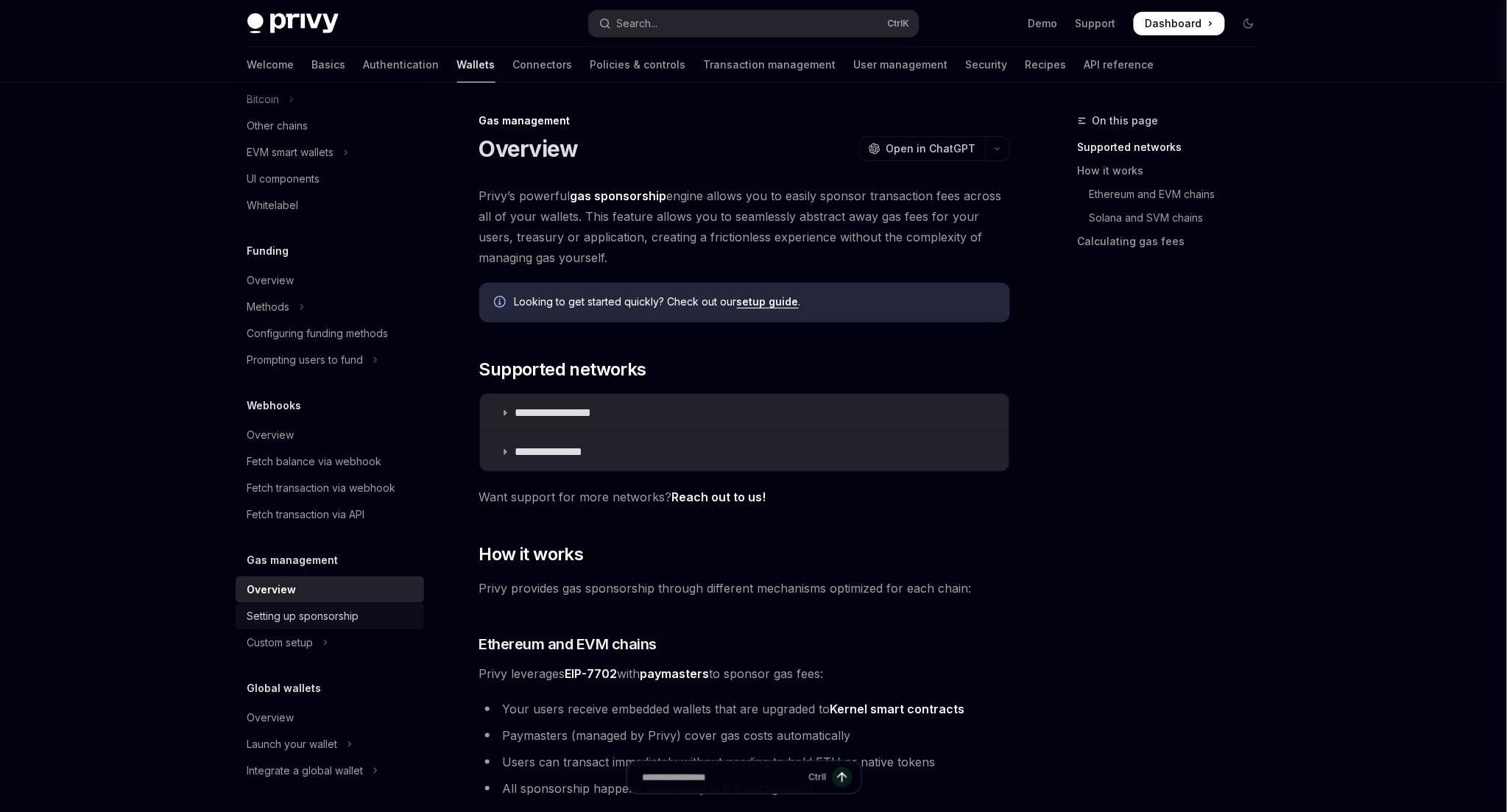
click at [365, 611] on div "Setting up sponsorship" at bounding box center [331, 616] width 168 height 18
type textarea "*"
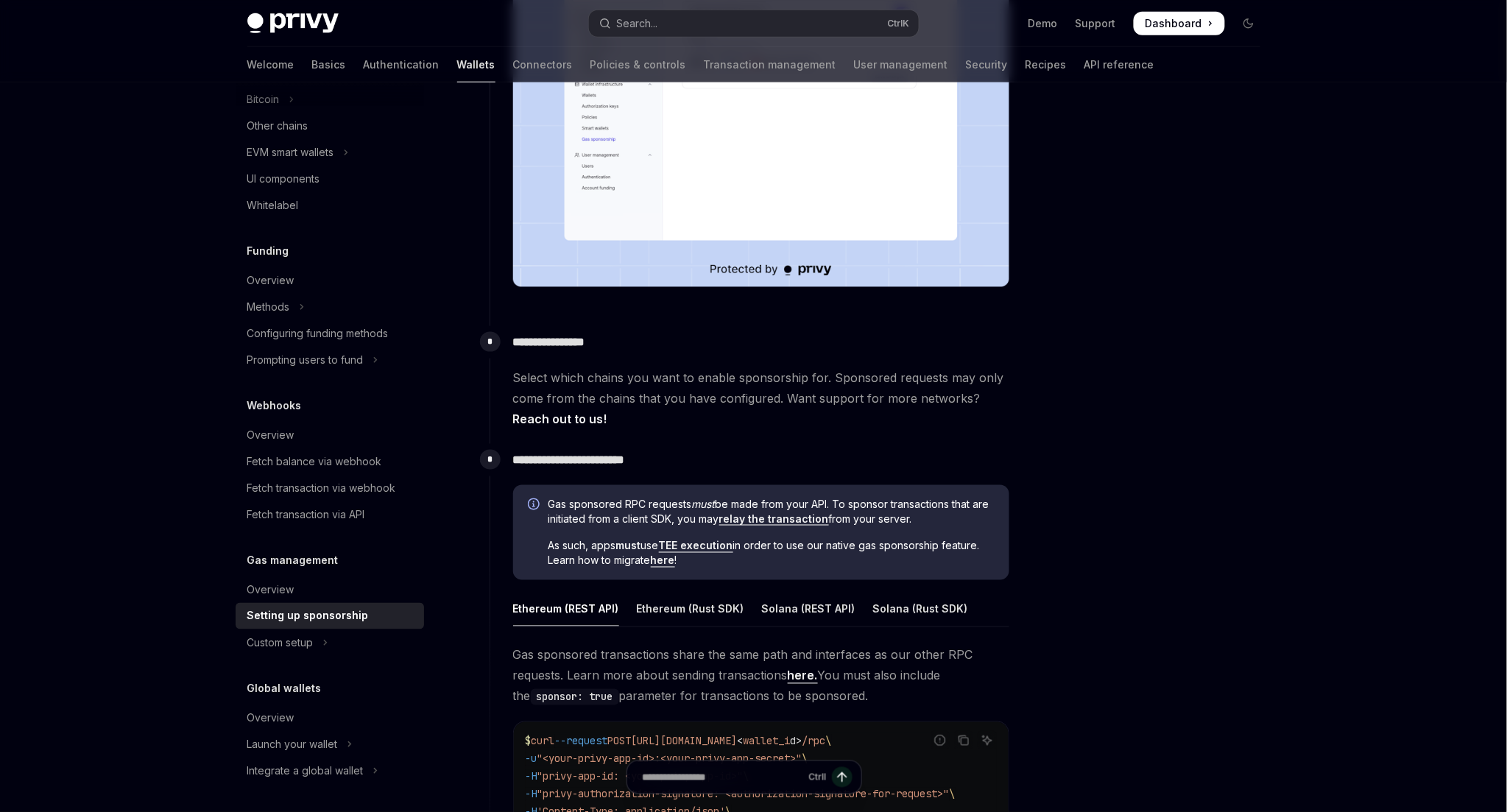
scroll to position [546, 0]
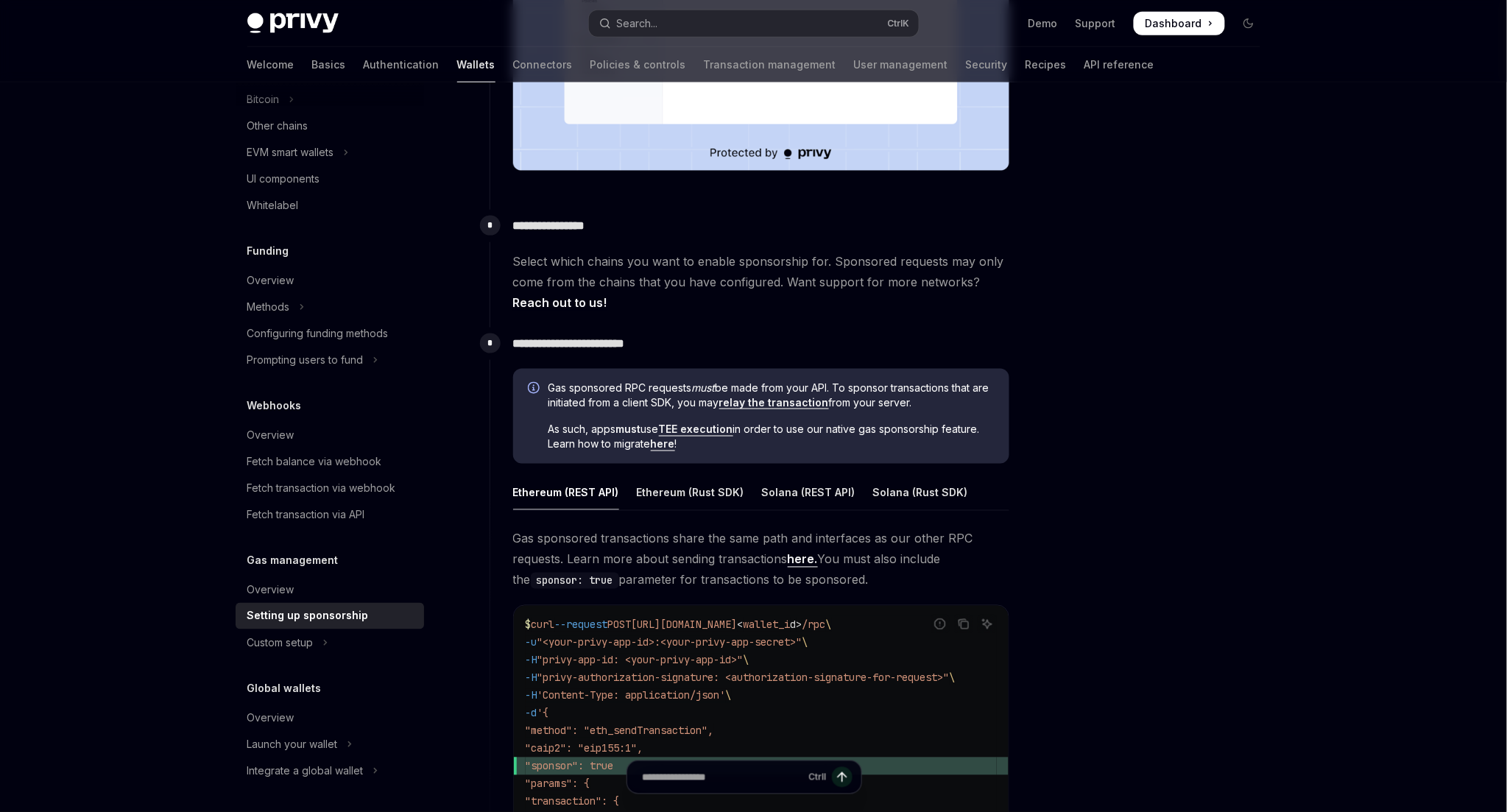
click at [1265, 335] on div at bounding box center [1160, 462] width 224 height 700
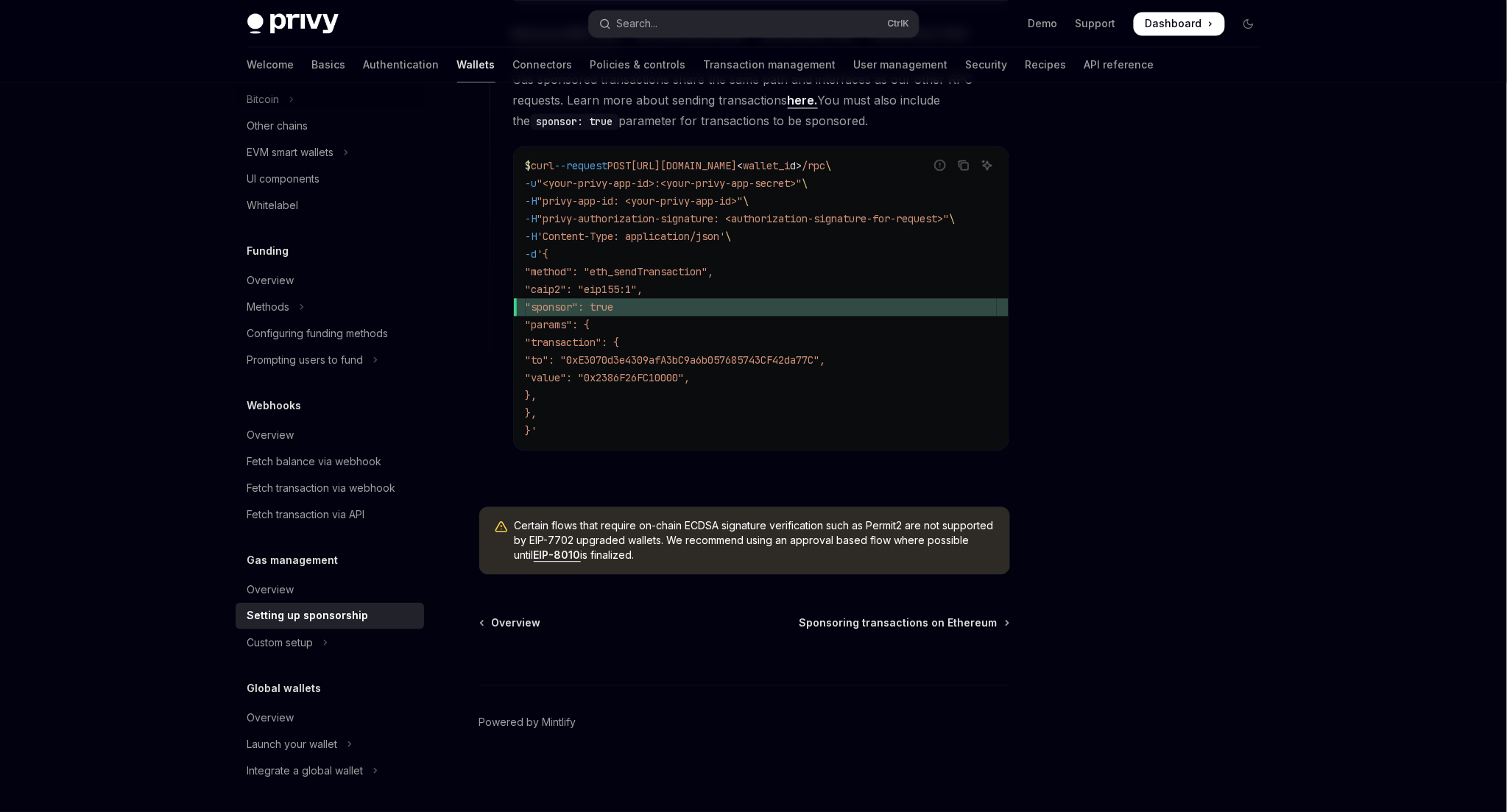
click at [581, 560] on link "EIP-8010" at bounding box center [557, 555] width 47 height 13
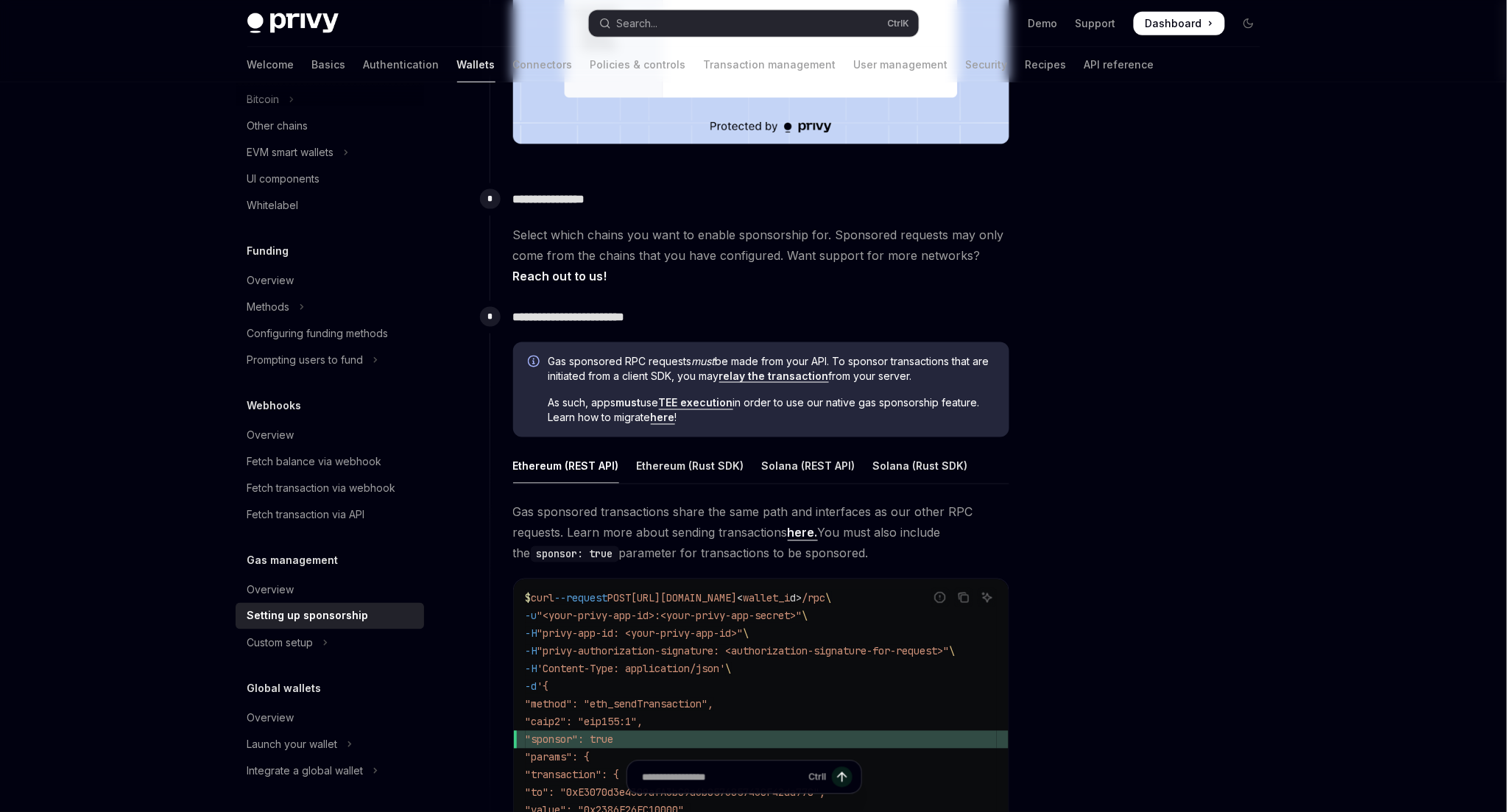
scroll to position [0, 0]
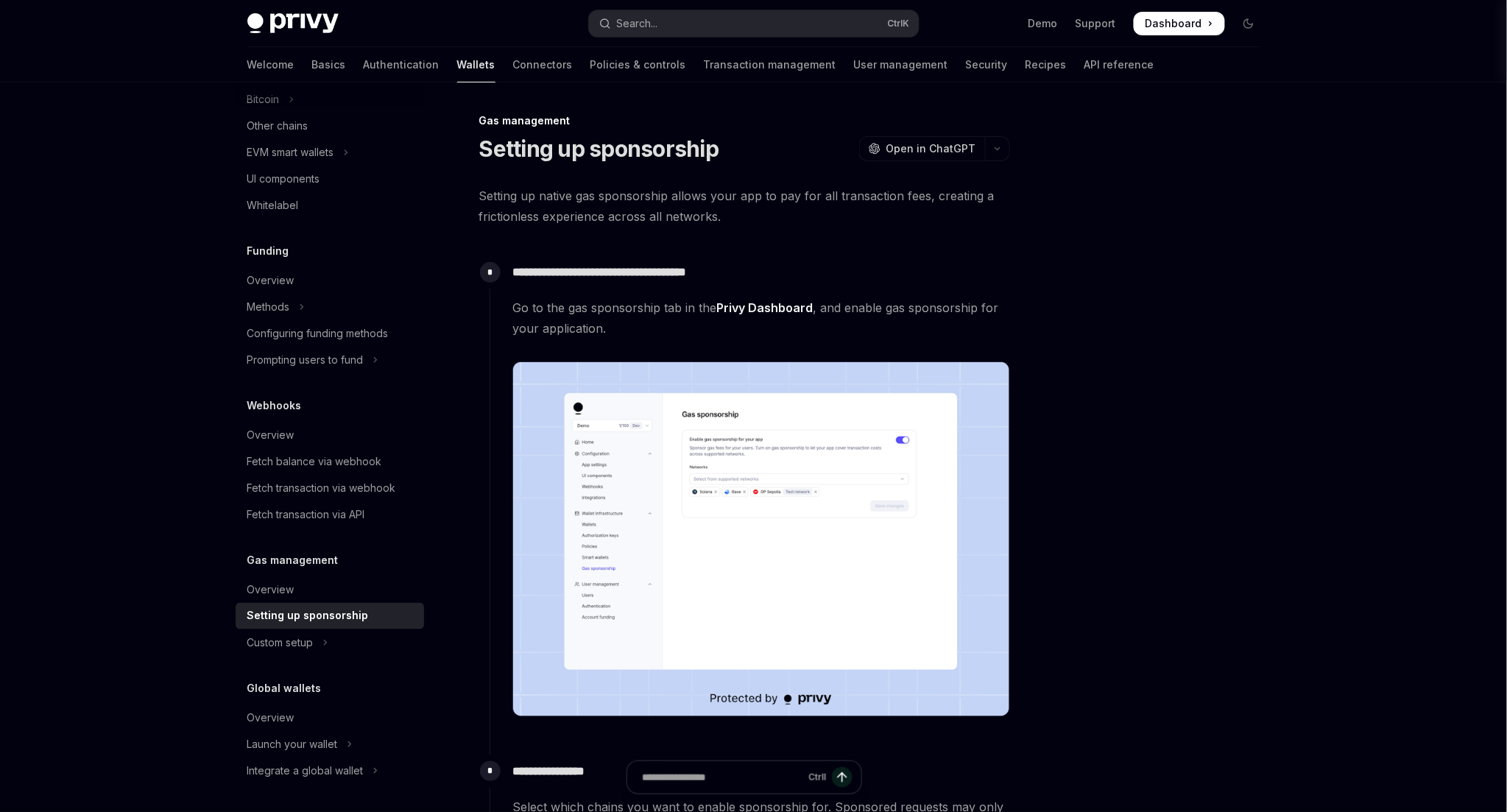
drag, startPoint x: 1401, startPoint y: 417, endPoint x: 1348, endPoint y: 374, distance: 68.2
